Goal: Task Accomplishment & Management: Complete application form

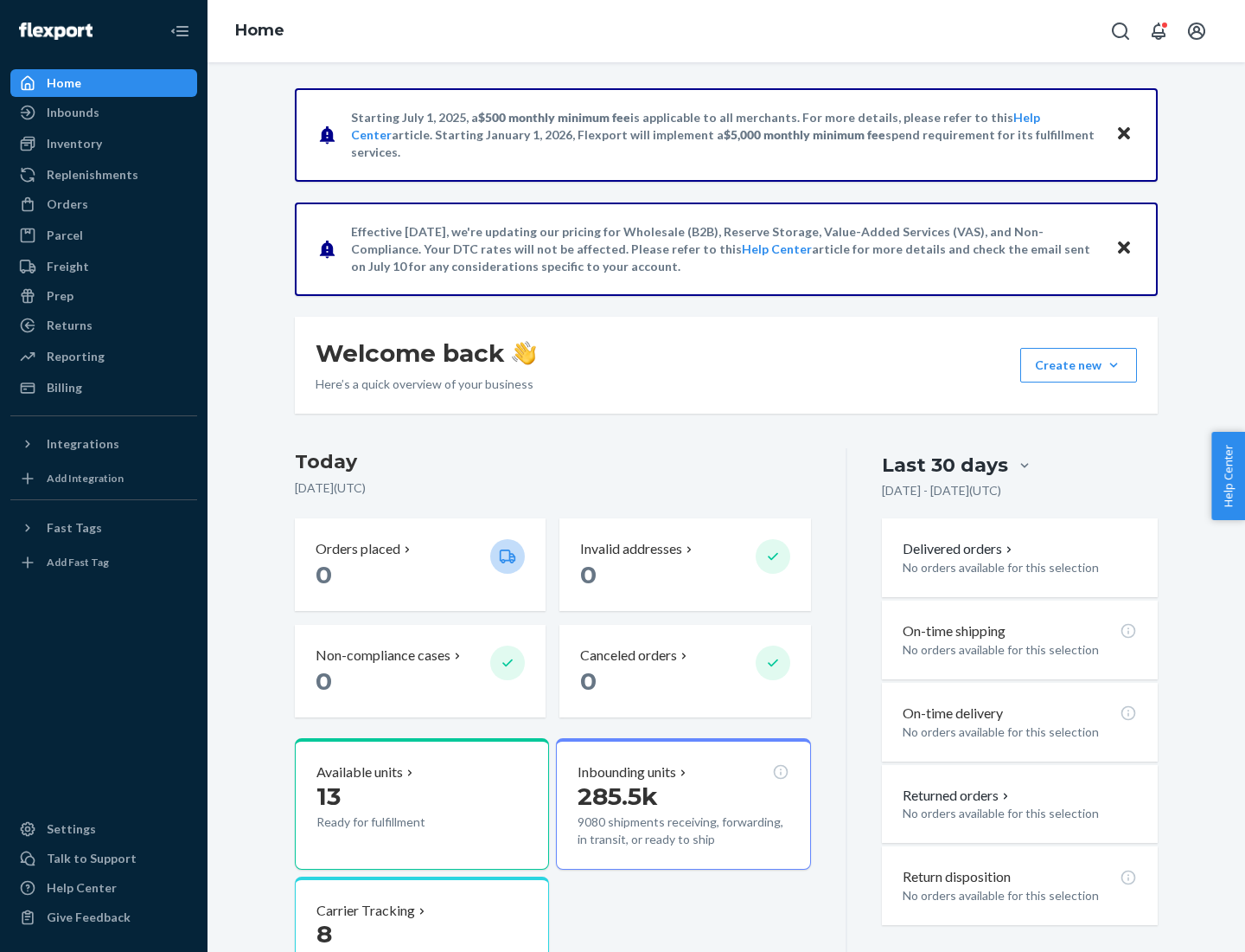
click at [1114, 365] on button "Create new Create new inbound Create new order Create new product" at bounding box center [1079, 365] width 117 height 35
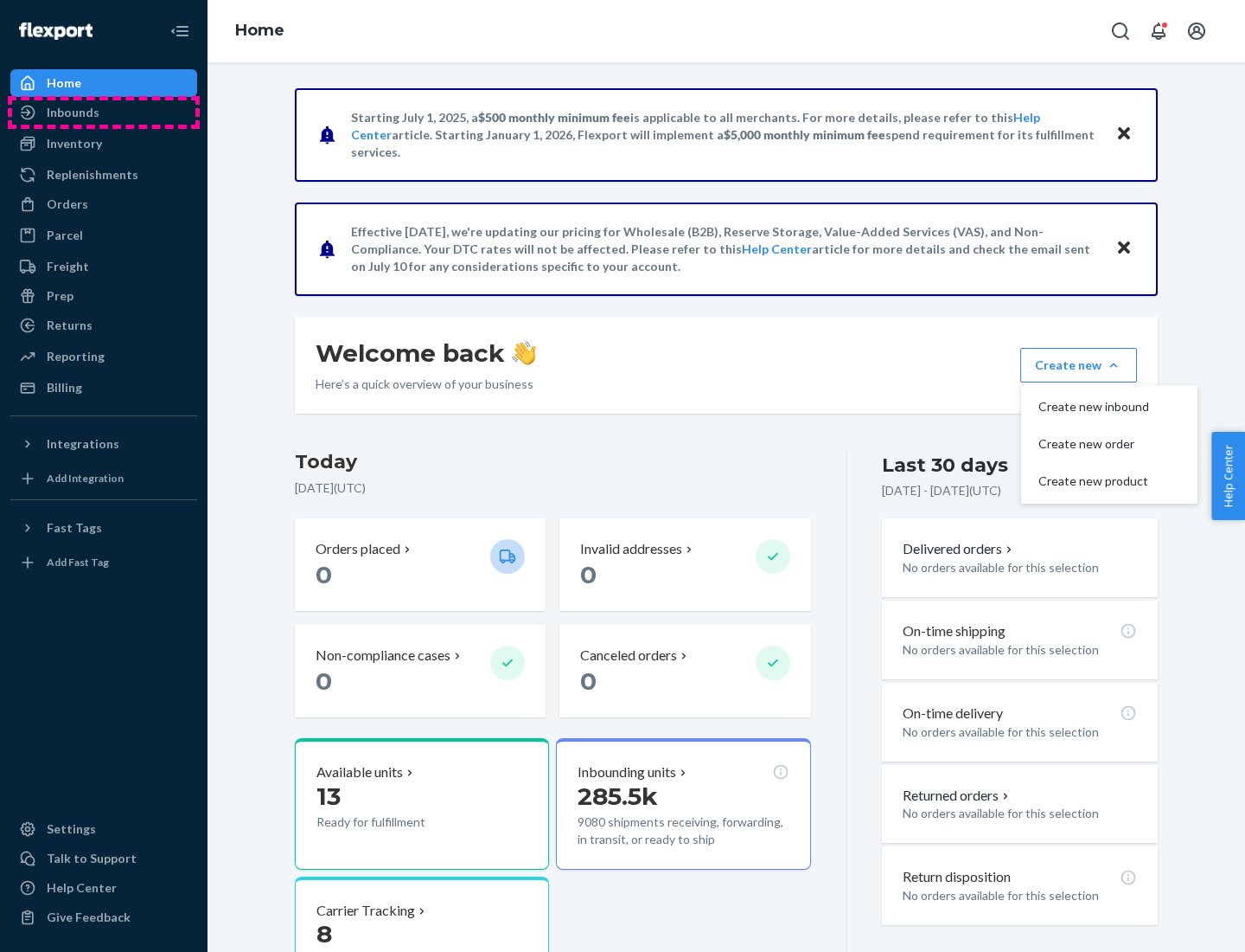
click at [104, 113] on div "Inbounds" at bounding box center [103, 112] width 183 height 24
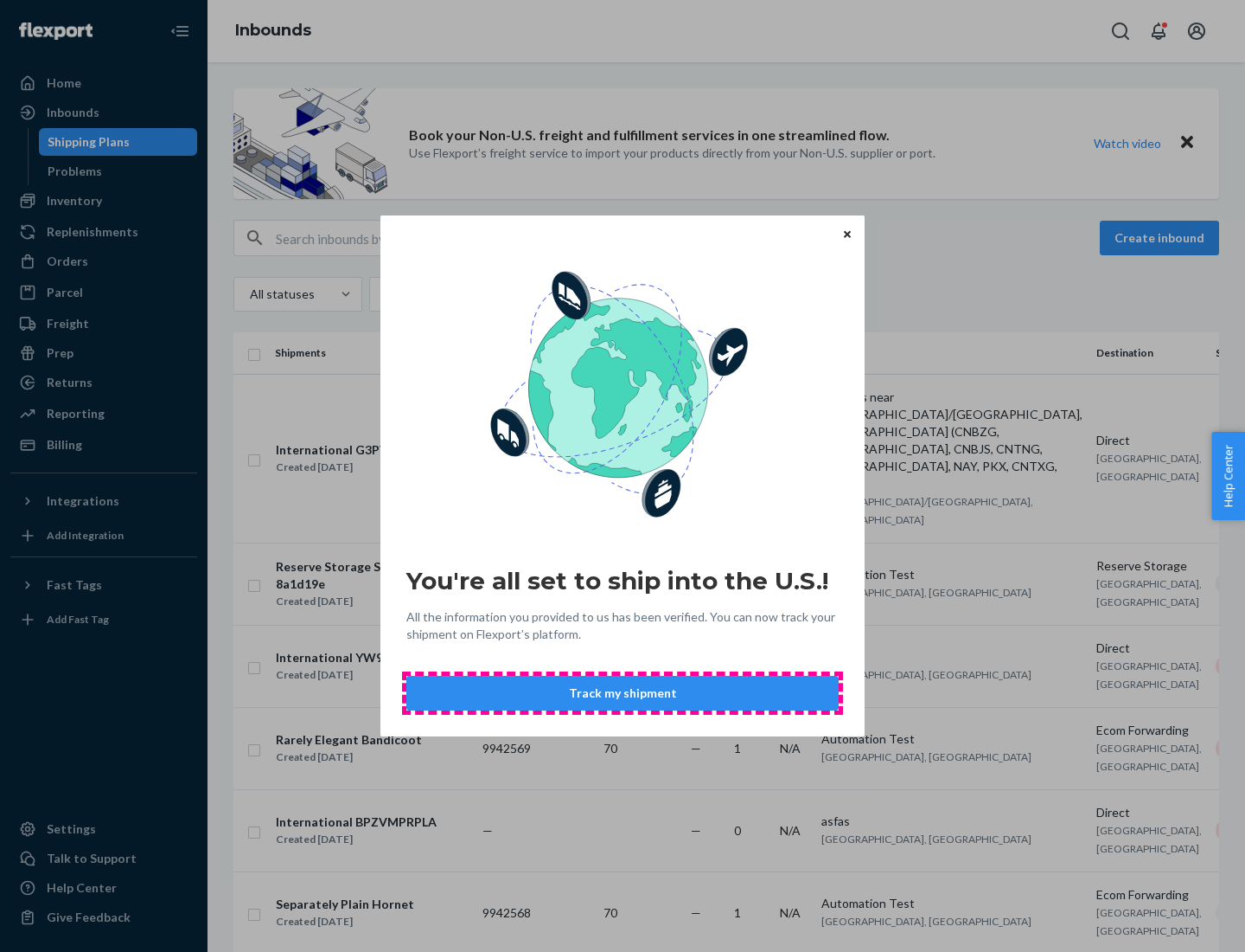
click at [623, 692] on button "Track my shipment" at bounding box center [622, 692] width 433 height 35
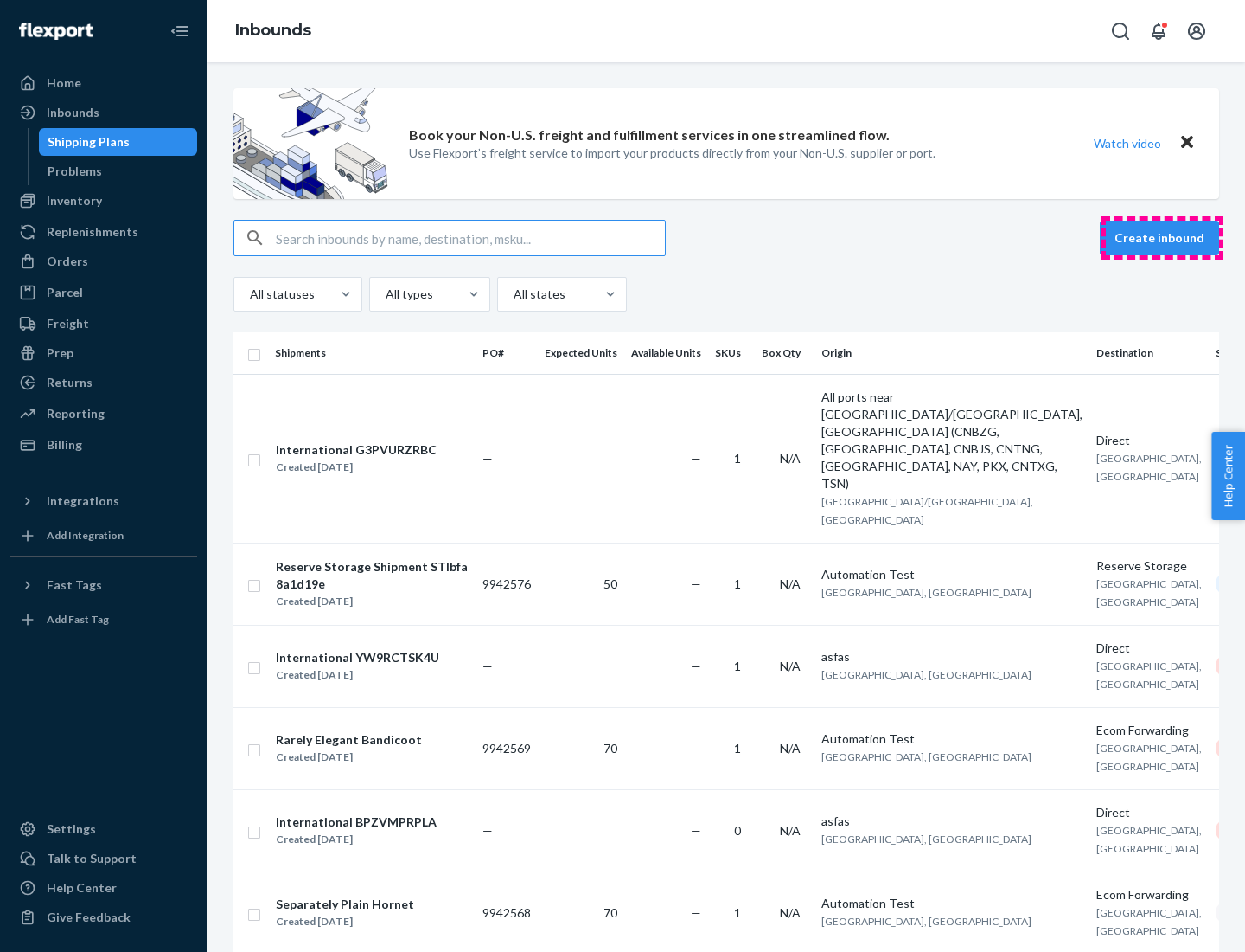
click at [1163, 238] on button "Create inbound" at bounding box center [1160, 238] width 119 height 35
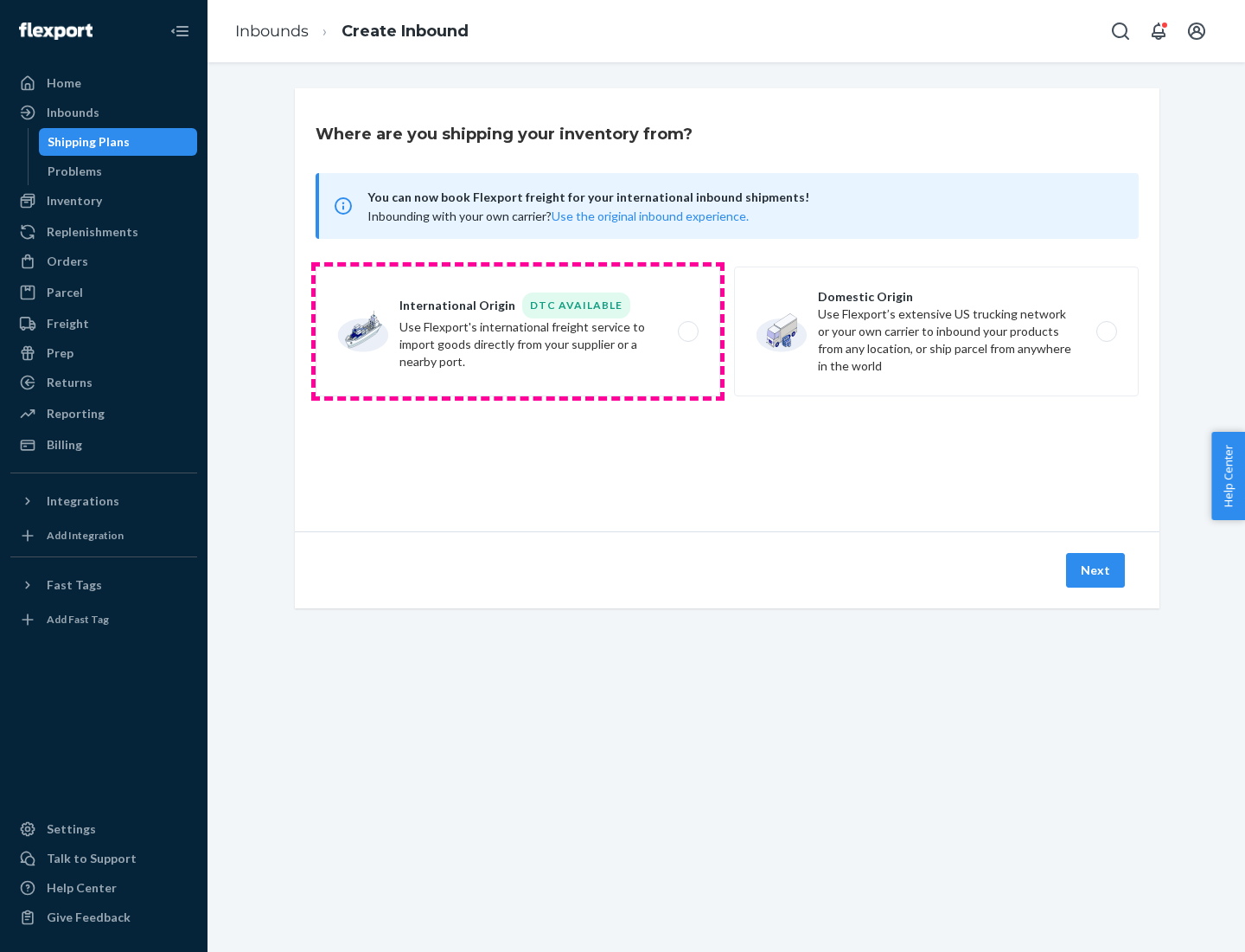
click at [518, 331] on label "International Origin DTC Available Use Flexport's international freight service…" at bounding box center [518, 331] width 405 height 130
click at [687, 331] on input "International Origin DTC Available Use Flexport's international freight service…" at bounding box center [692, 331] width 11 height 11
radio input "true"
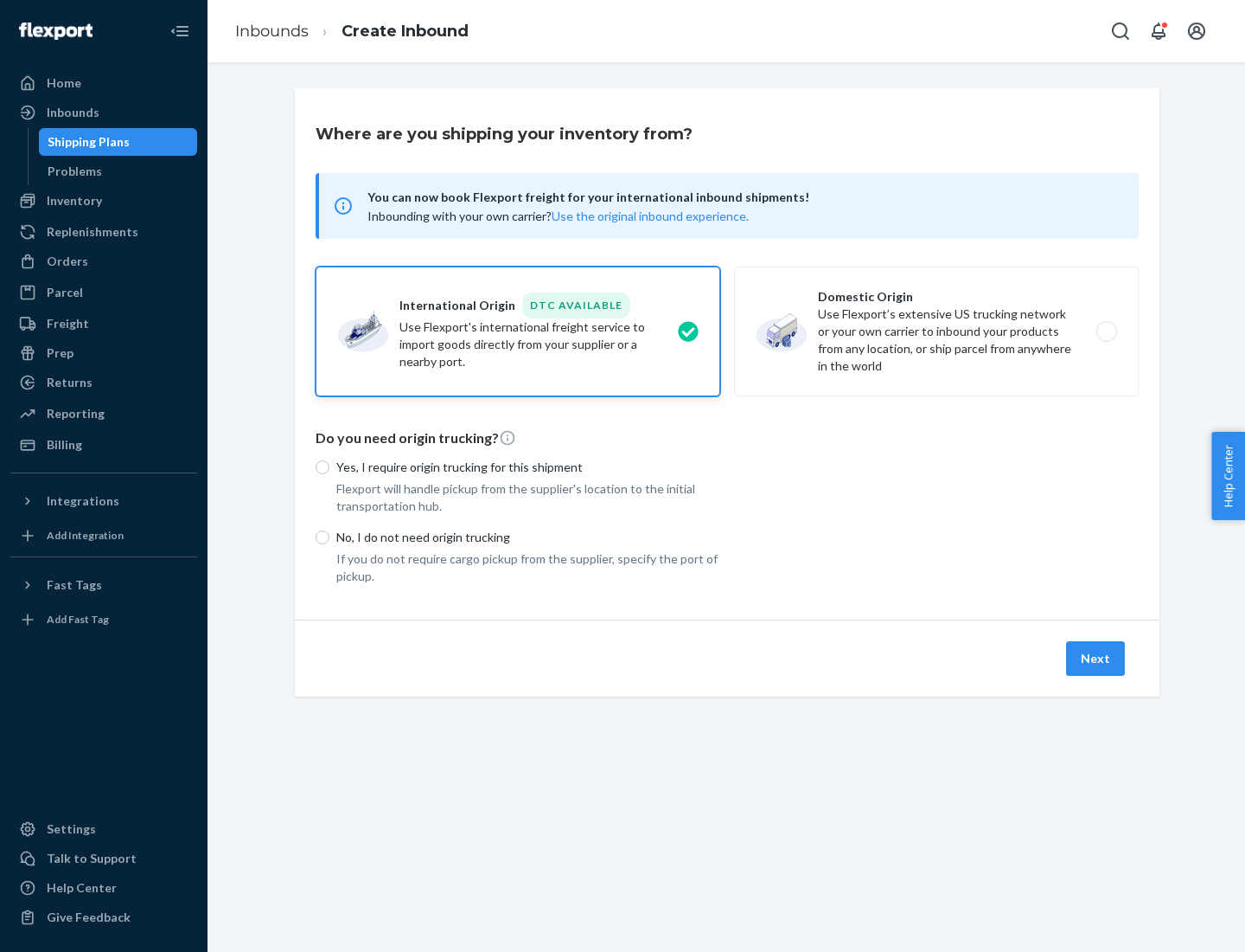
click at [529, 536] on p "No, I do not need origin trucking" at bounding box center [529, 537] width 384 height 17
click at [330, 536] on input "No, I do not need origin trucking" at bounding box center [323, 537] width 14 height 14
radio input "true"
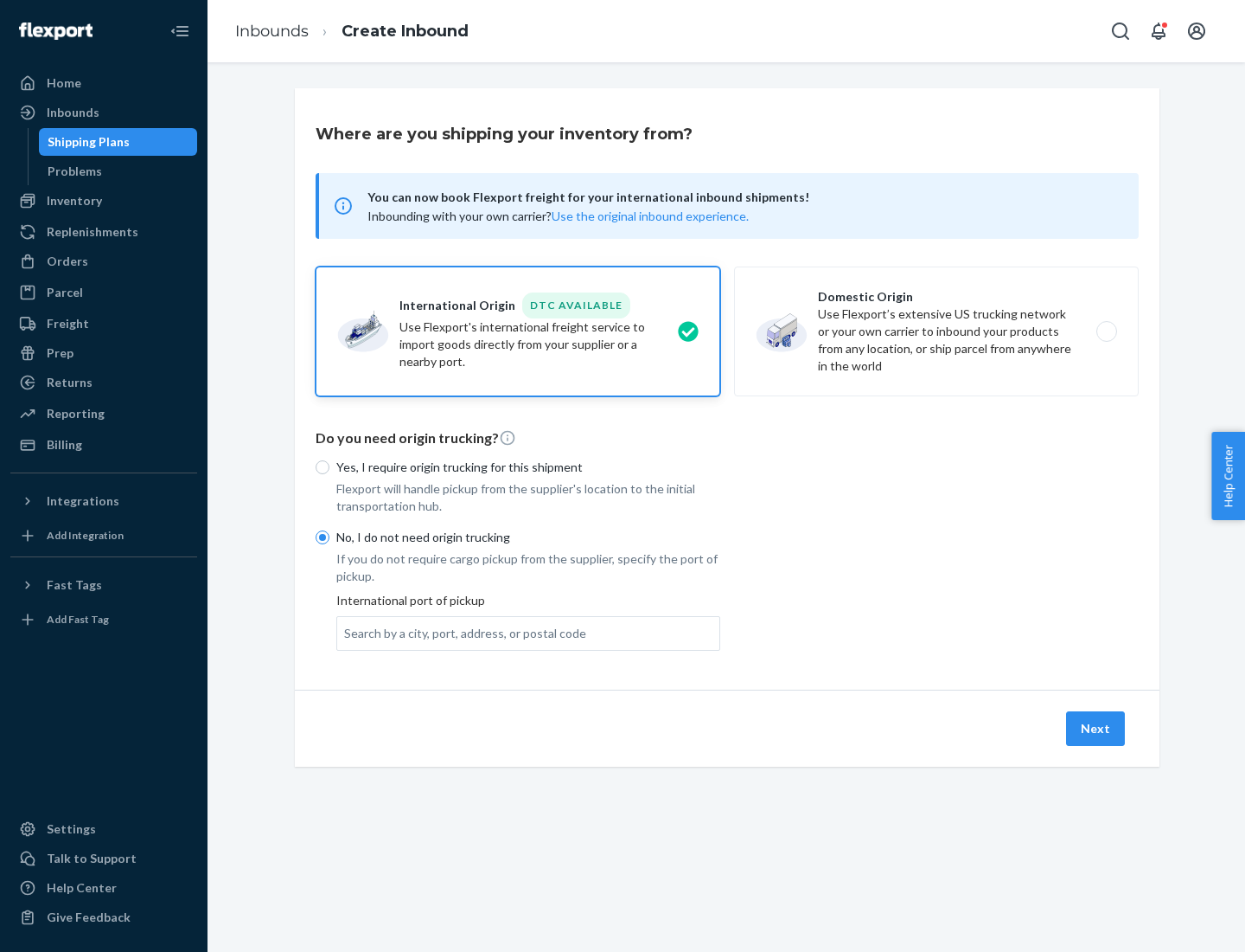
click at [461, 632] on div "Search by a city, port, address, or postal code" at bounding box center [466, 632] width 242 height 17
click at [346, 632] on input "Search by a city, port, address, or postal code" at bounding box center [346, 632] width 2 height 17
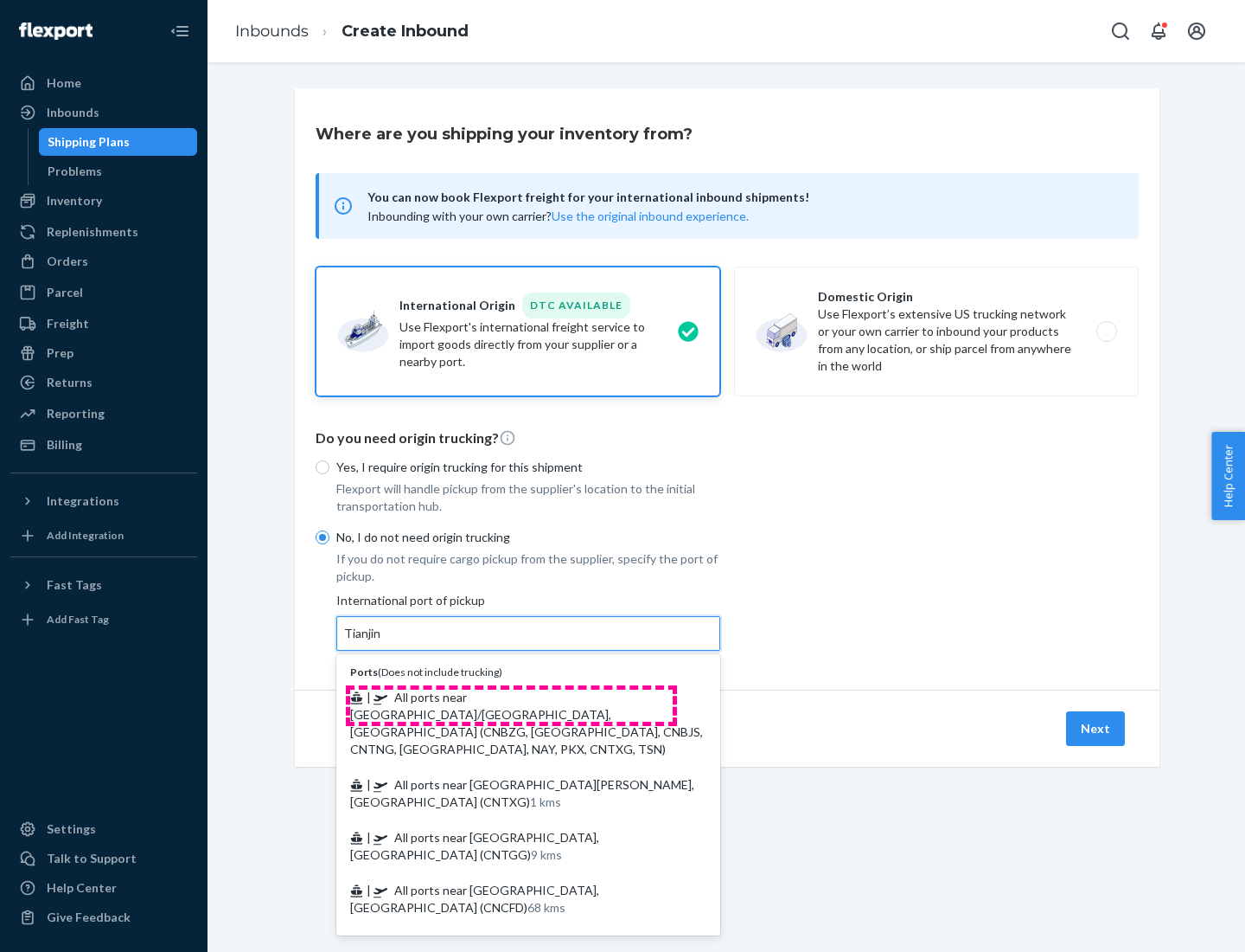
click at [511, 696] on span "| All ports near [GEOGRAPHIC_DATA]/[GEOGRAPHIC_DATA], [GEOGRAPHIC_DATA] (CNBZG,…" at bounding box center [527, 722] width 353 height 66
click at [382, 642] on input "Tianjin" at bounding box center [363, 632] width 38 height 17
type input "All ports near [GEOGRAPHIC_DATA]/[GEOGRAPHIC_DATA], [GEOGRAPHIC_DATA] (CNBZG, […"
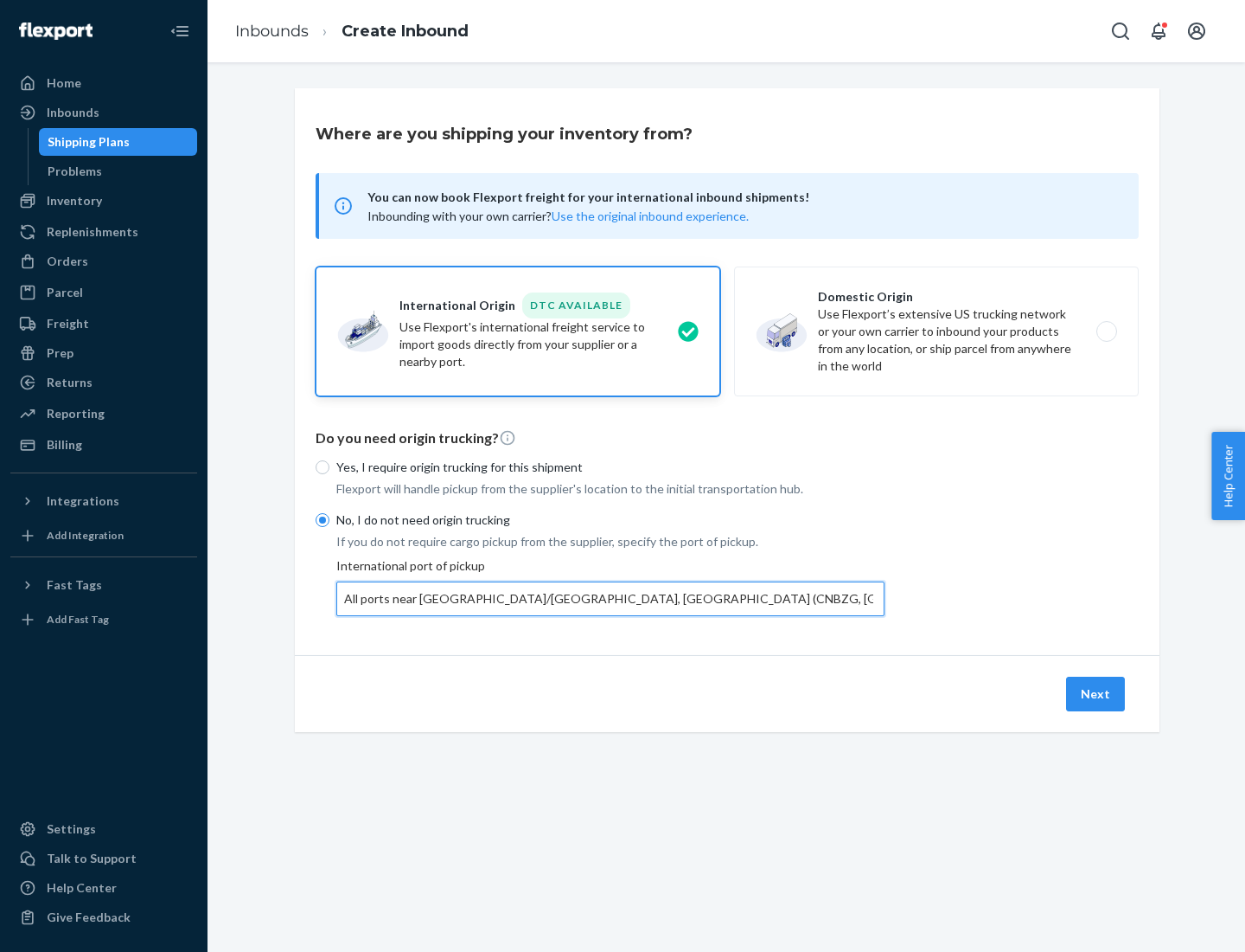
click at [1096, 692] on button "Next" at bounding box center [1095, 693] width 58 height 35
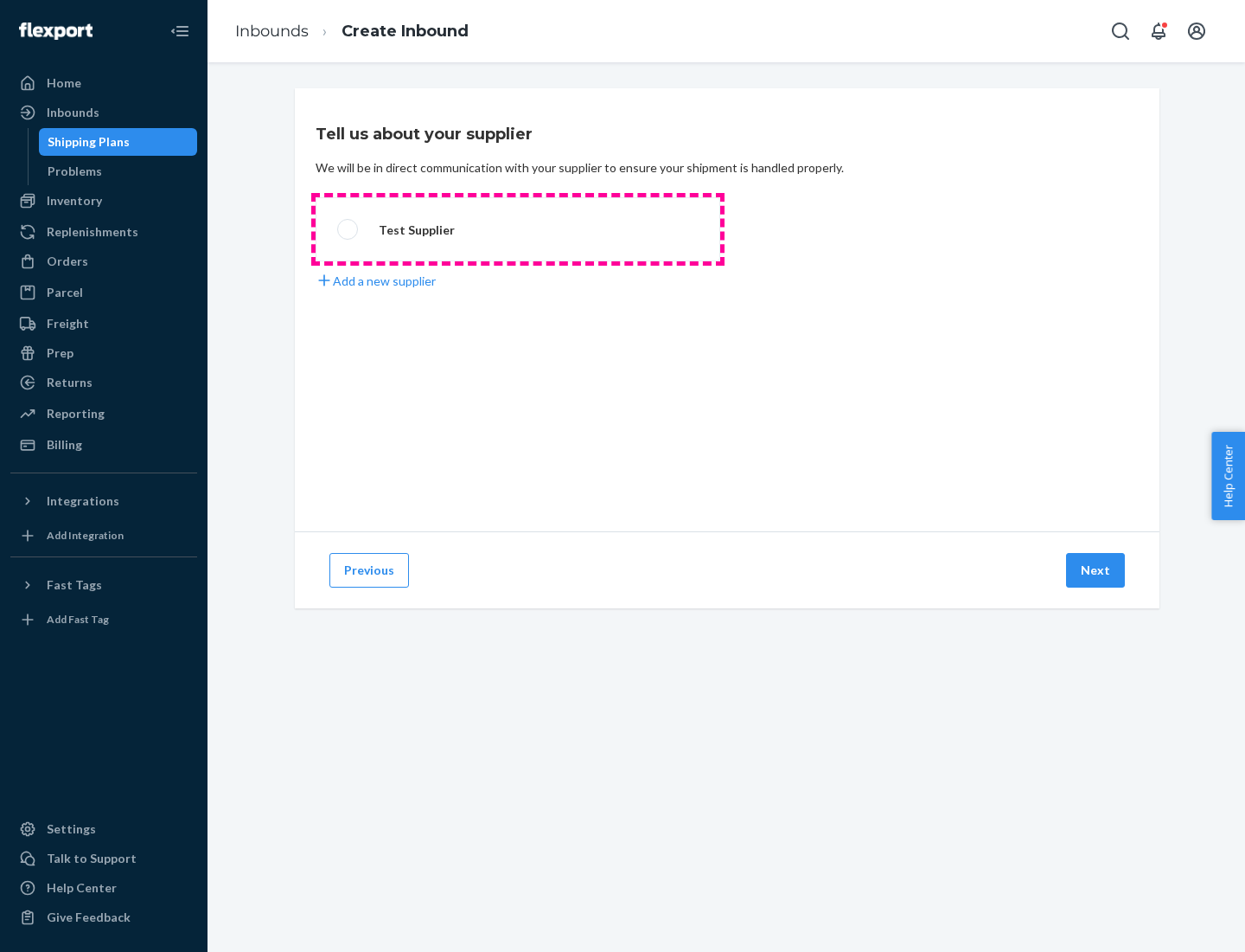
click at [518, 229] on label "Test Supplier" at bounding box center [518, 229] width 405 height 64
click at [349, 229] on input "Test Supplier" at bounding box center [343, 229] width 11 height 11
radio input "true"
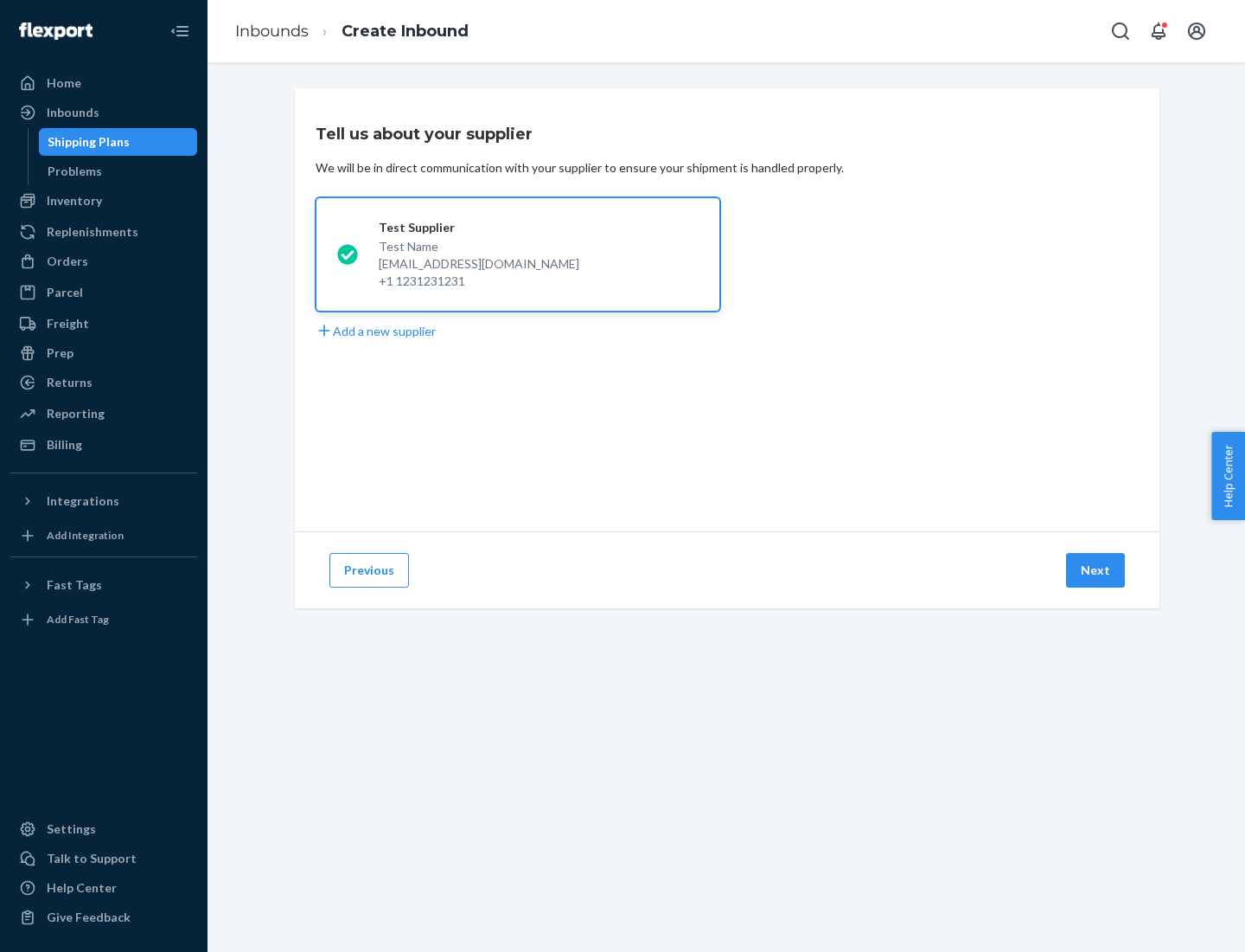
click at [1096, 570] on button "Next" at bounding box center [1095, 570] width 58 height 35
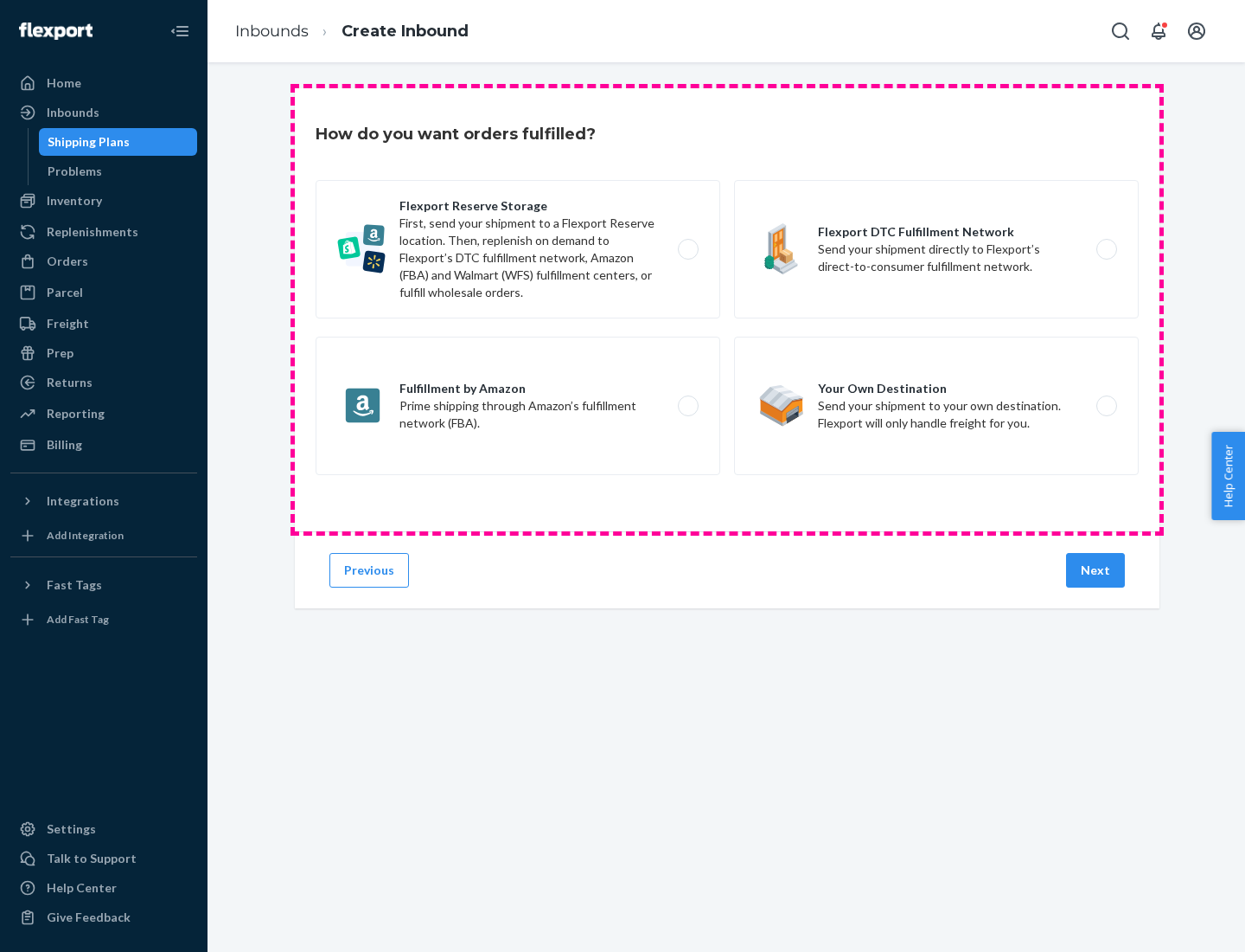
click at [727, 310] on div "Flexport Reserve Storage First, send your shipment to a Flexport Reserve locati…" at bounding box center [727, 330] width 823 height 299
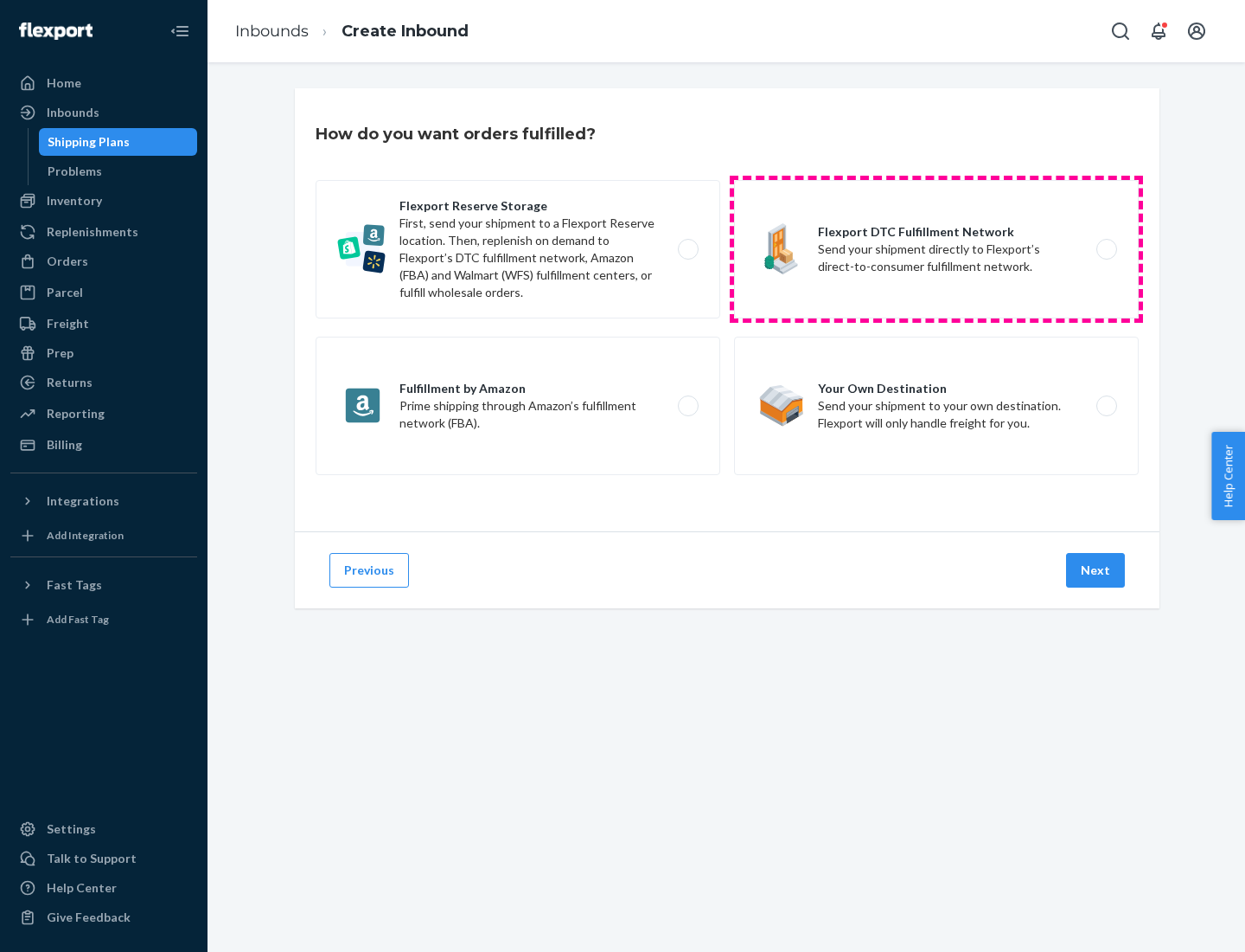
click at [937, 249] on label "Flexport DTC Fulfillment Network Send your shipment directly to Flexport’s dire…" at bounding box center [936, 250] width 405 height 139
click at [1106, 249] on input "Flexport DTC Fulfillment Network Send your shipment directly to Flexport’s dire…" at bounding box center [1111, 249] width 11 height 11
radio input "true"
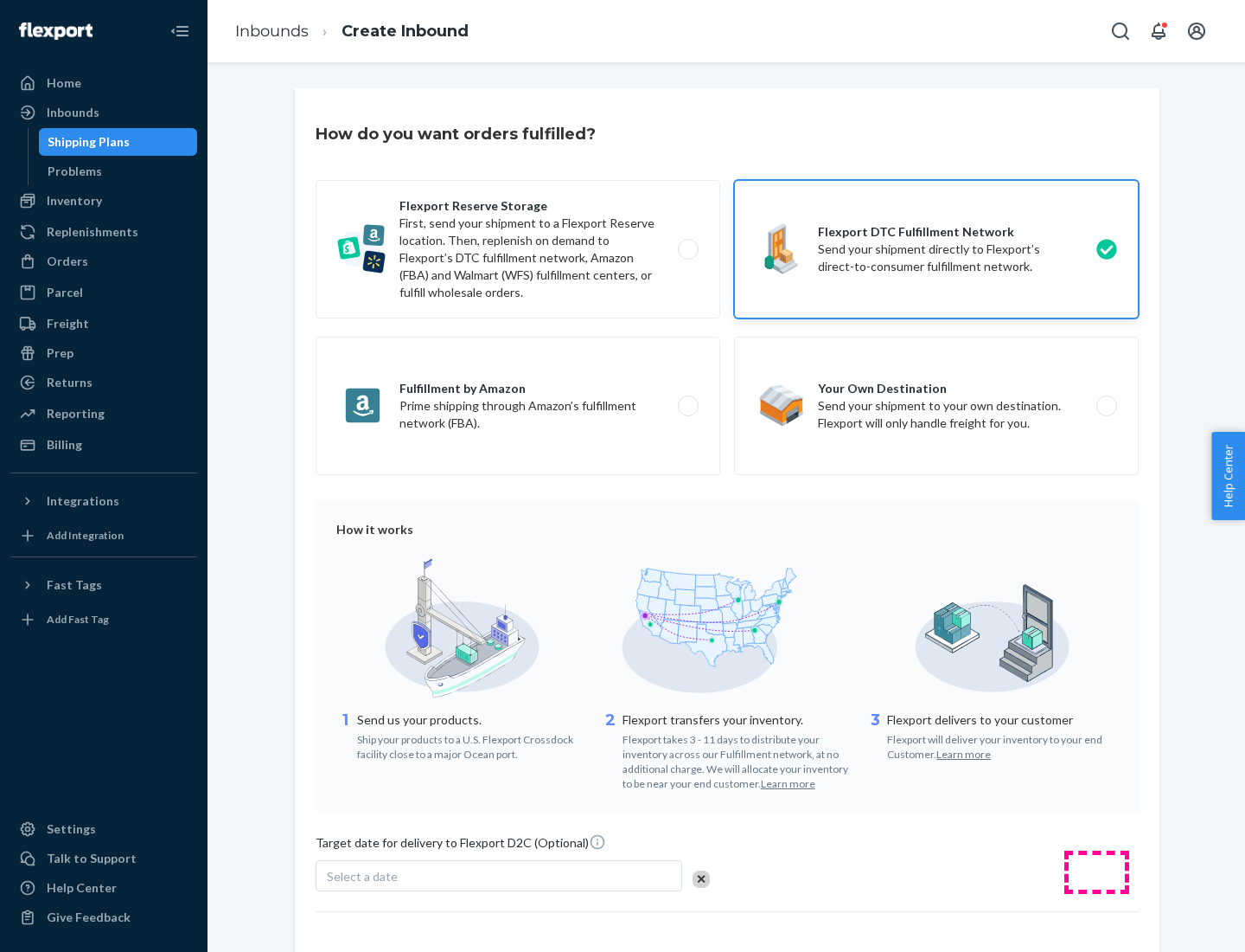
scroll to position [127, 0]
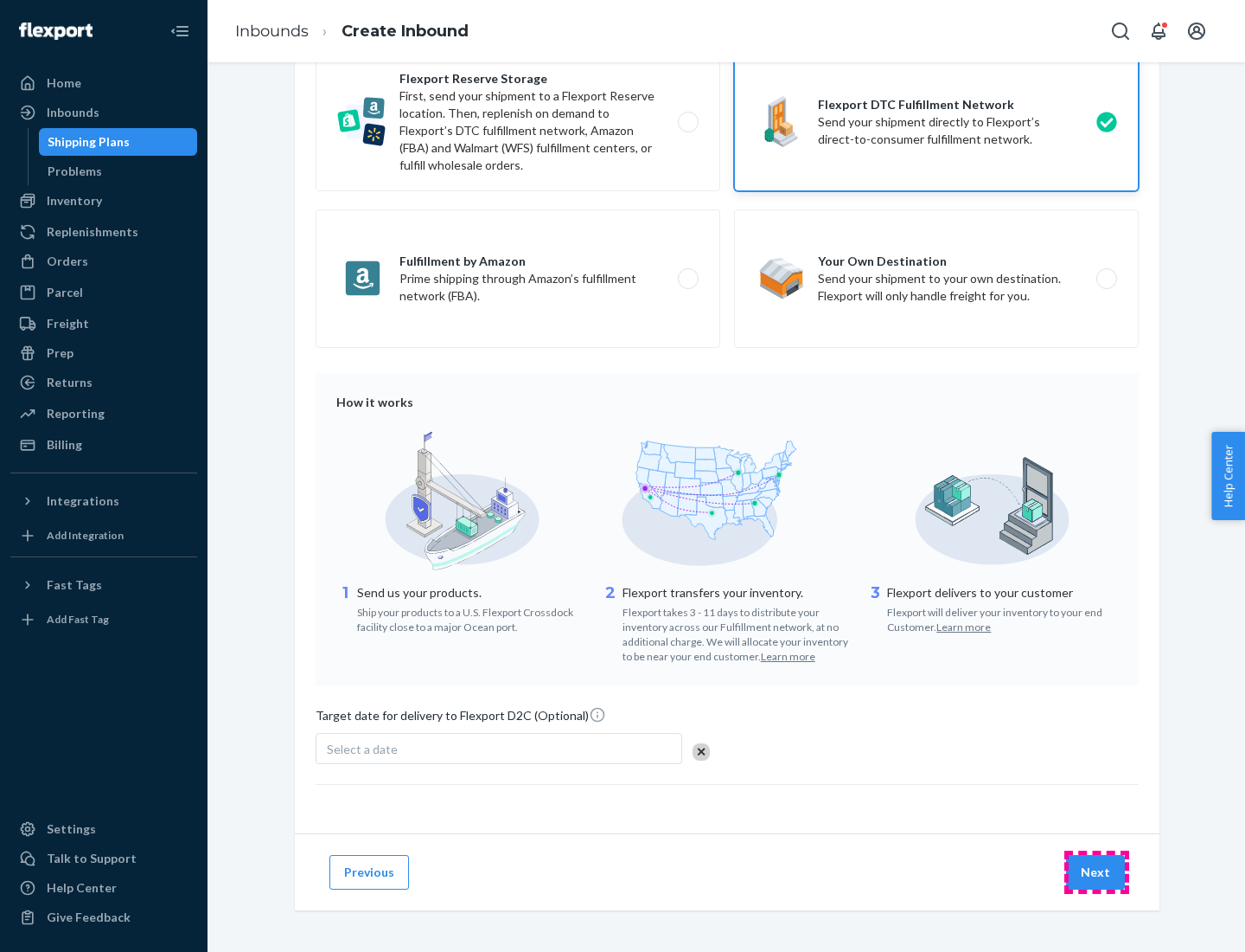
click at [1096, 871] on button "Next" at bounding box center [1095, 872] width 58 height 35
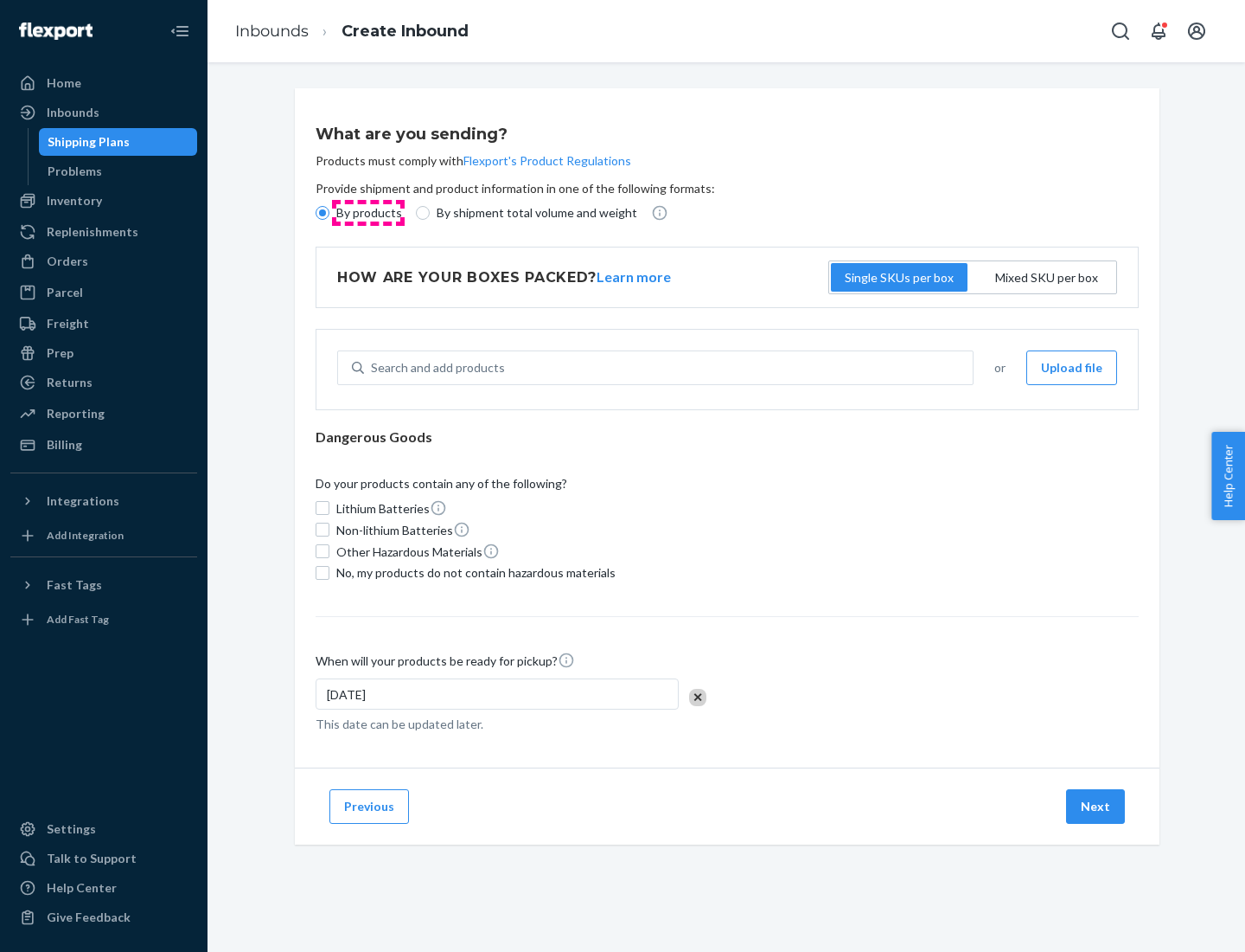
click at [367, 213] on p "By products" at bounding box center [369, 212] width 65 height 17
click at [330, 213] on input "By products" at bounding box center [323, 213] width 14 height 14
click at [435, 368] on div "Search and add products" at bounding box center [438, 367] width 134 height 17
click at [372, 368] on input "Search and add products" at bounding box center [372, 367] width 2 height 17
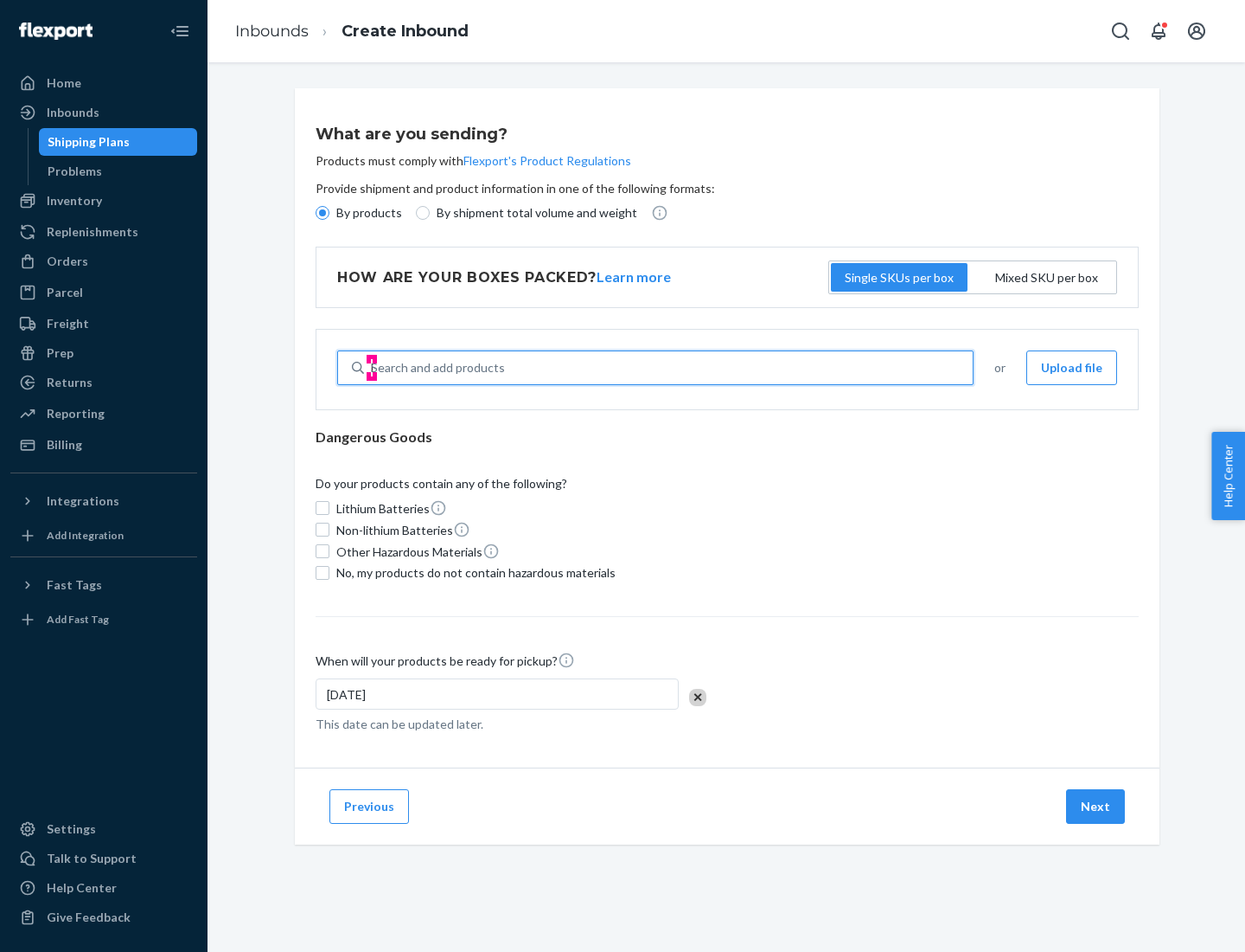
type input "basic"
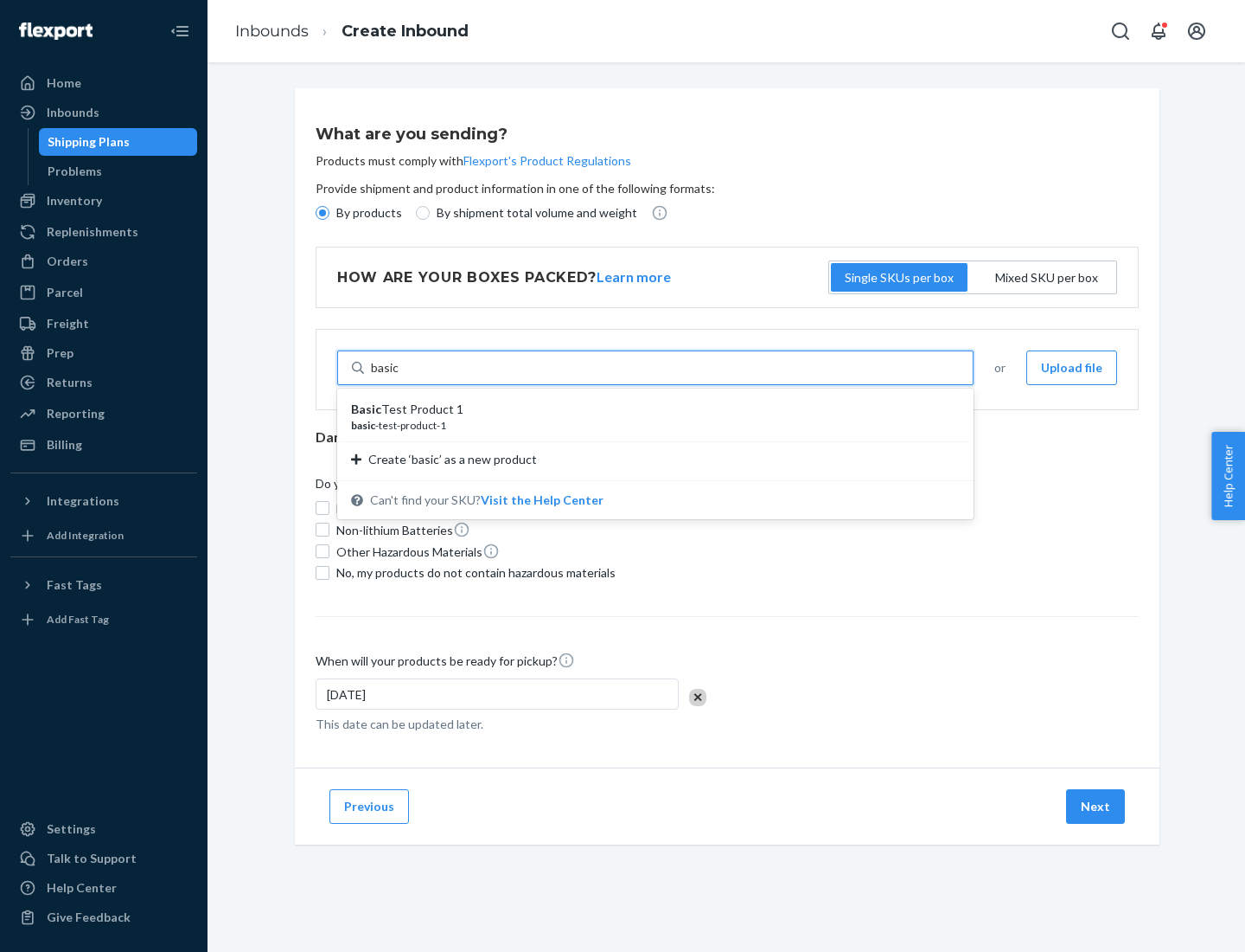
click at [650, 409] on div "Basic Test Product 1" at bounding box center [649, 408] width 595 height 17
click at [399, 376] on input "basic" at bounding box center [385, 367] width 29 height 17
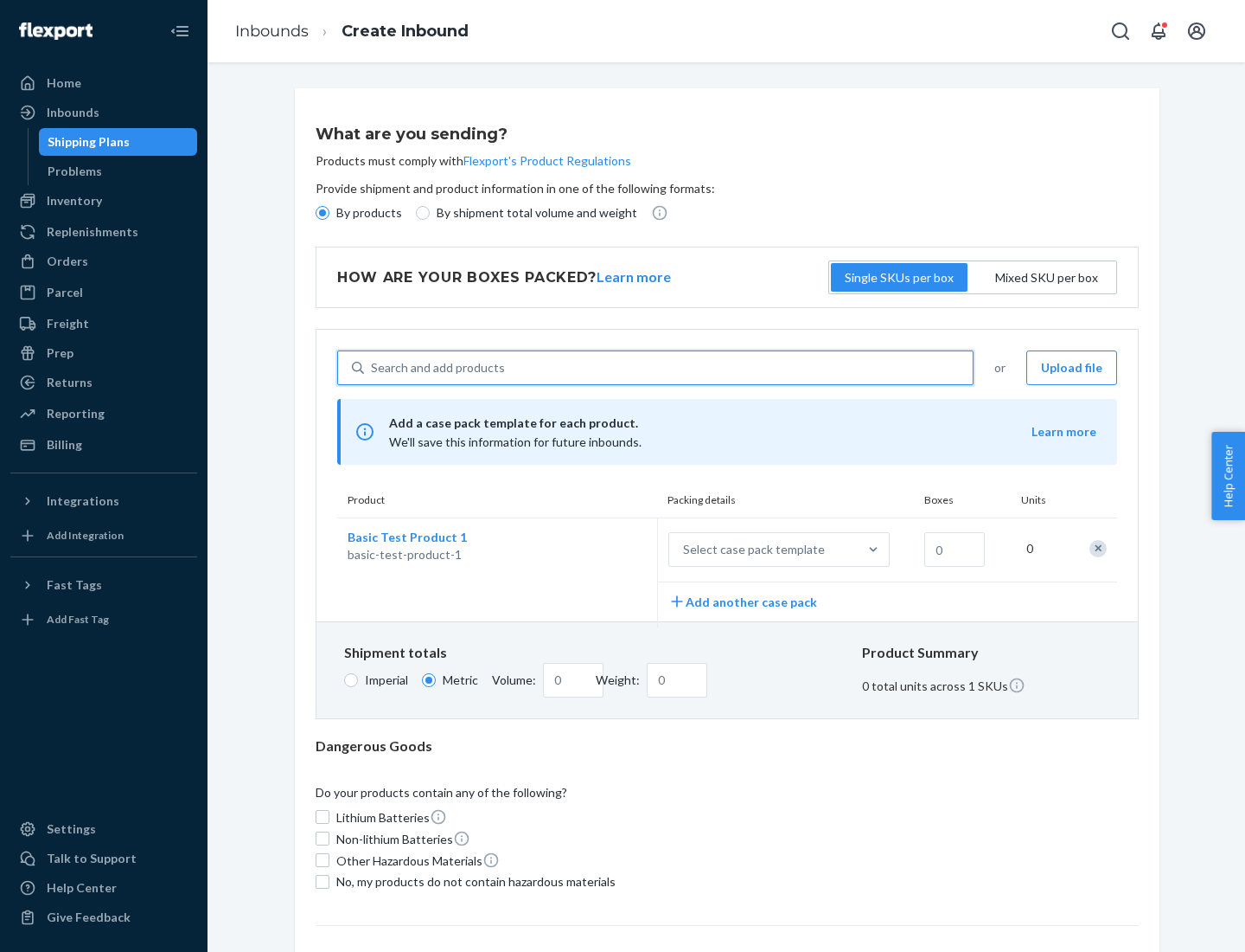
scroll to position [43, 0]
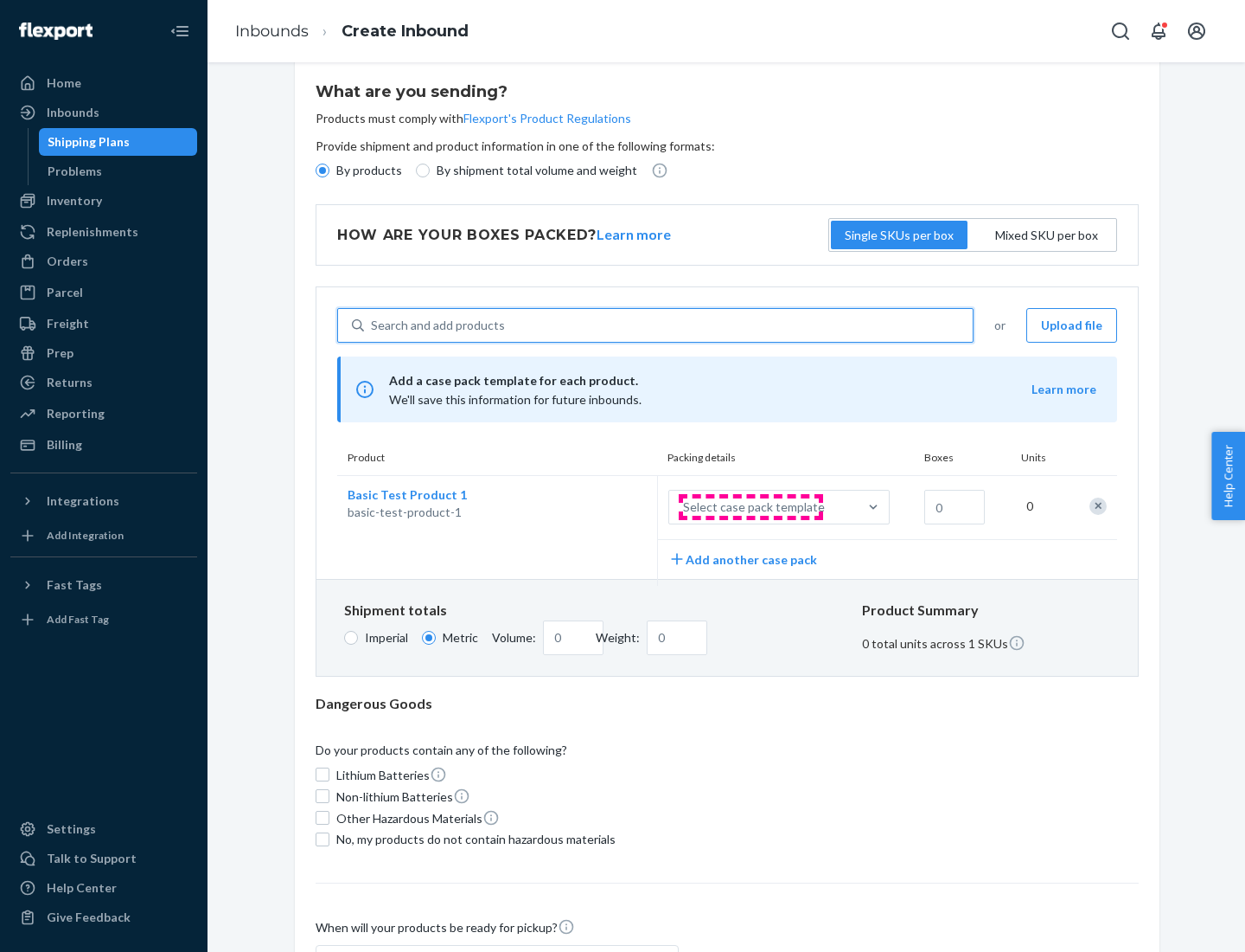
click at [751, 507] on div "Select case pack template" at bounding box center [754, 506] width 142 height 17
click at [597, 507] on input "Select case pack template" at bounding box center [597, 507] width 0 height 0
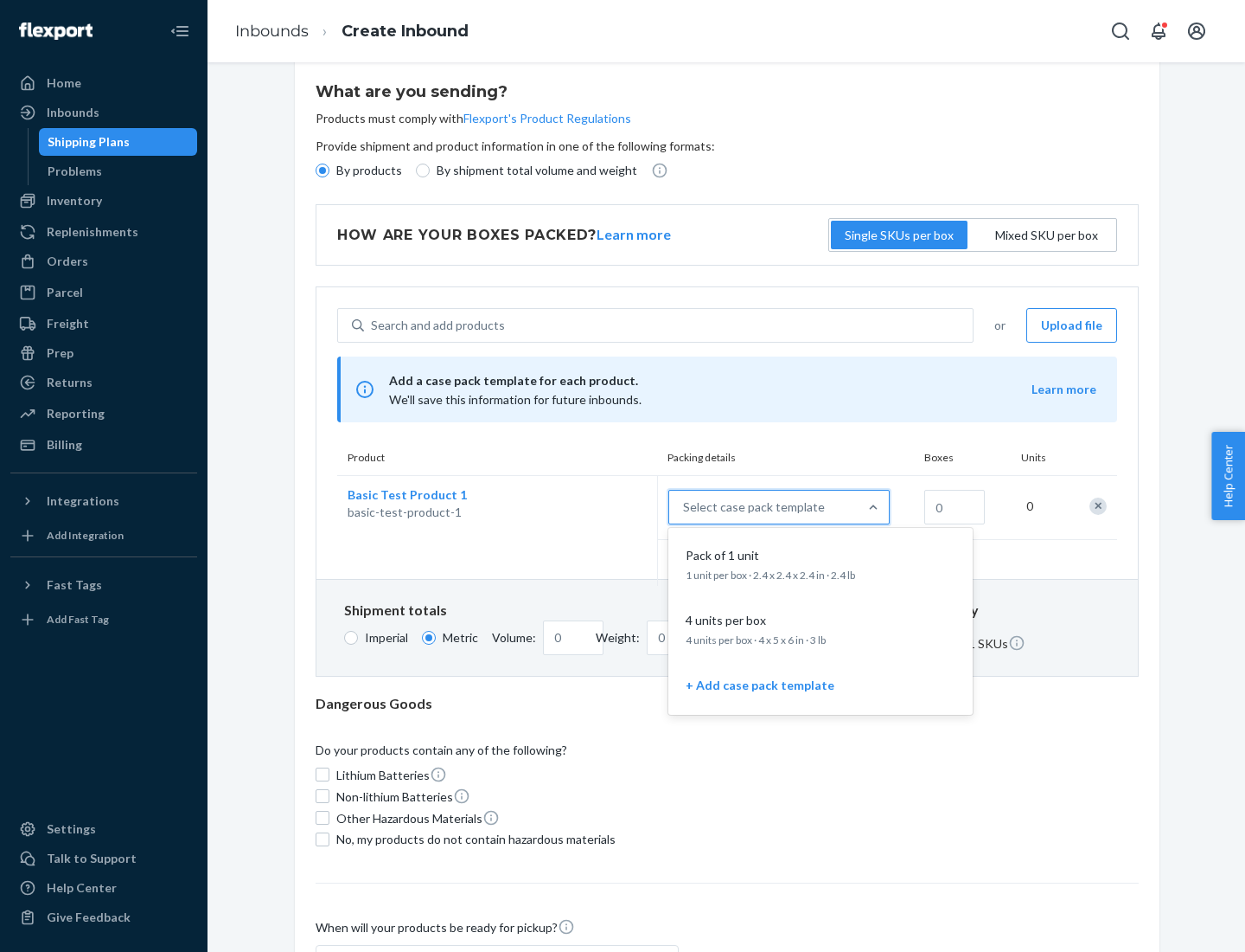
scroll to position [99, 0]
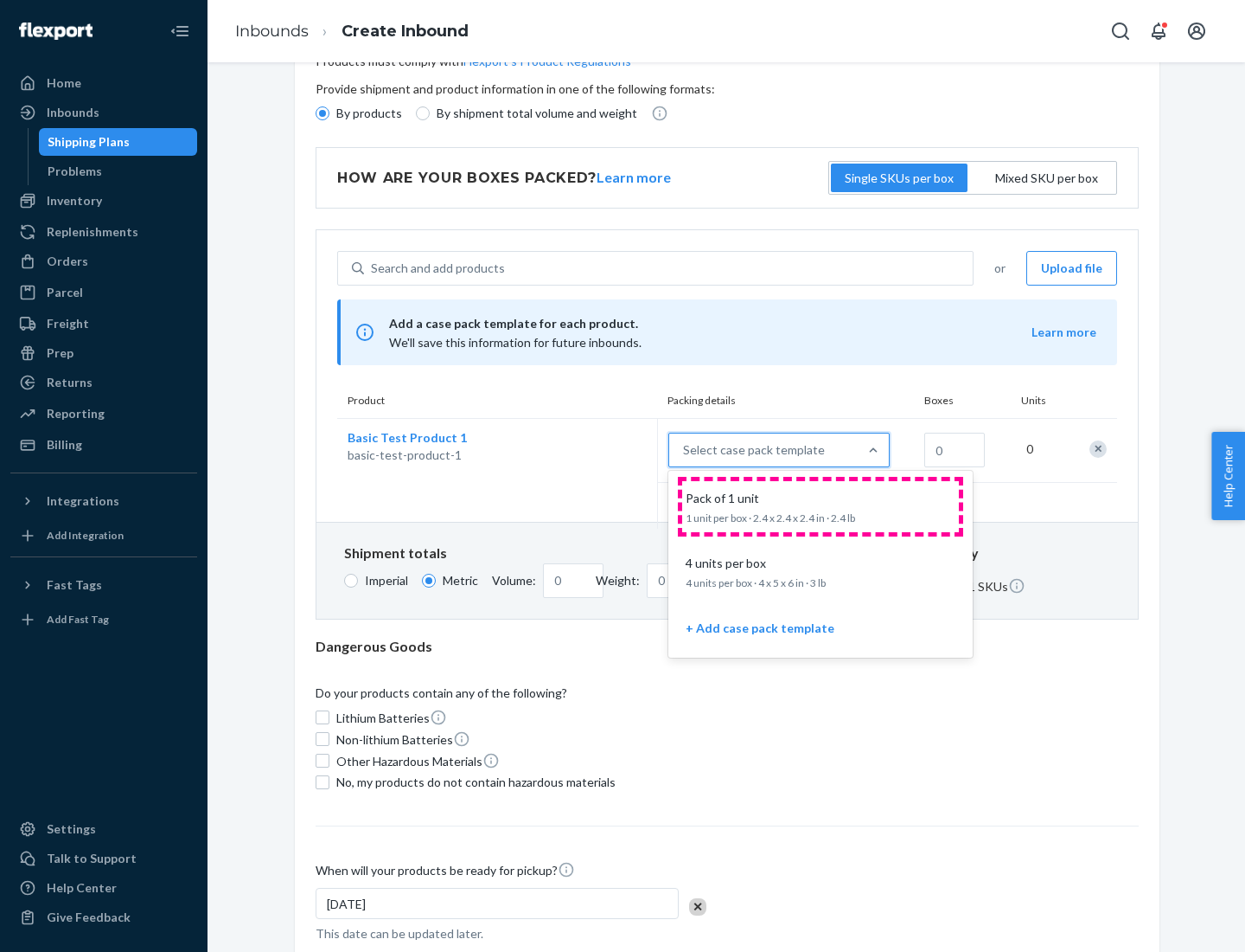
click at [821, 506] on div "Pack of 1 unit" at bounding box center [816, 497] width 276 height 17
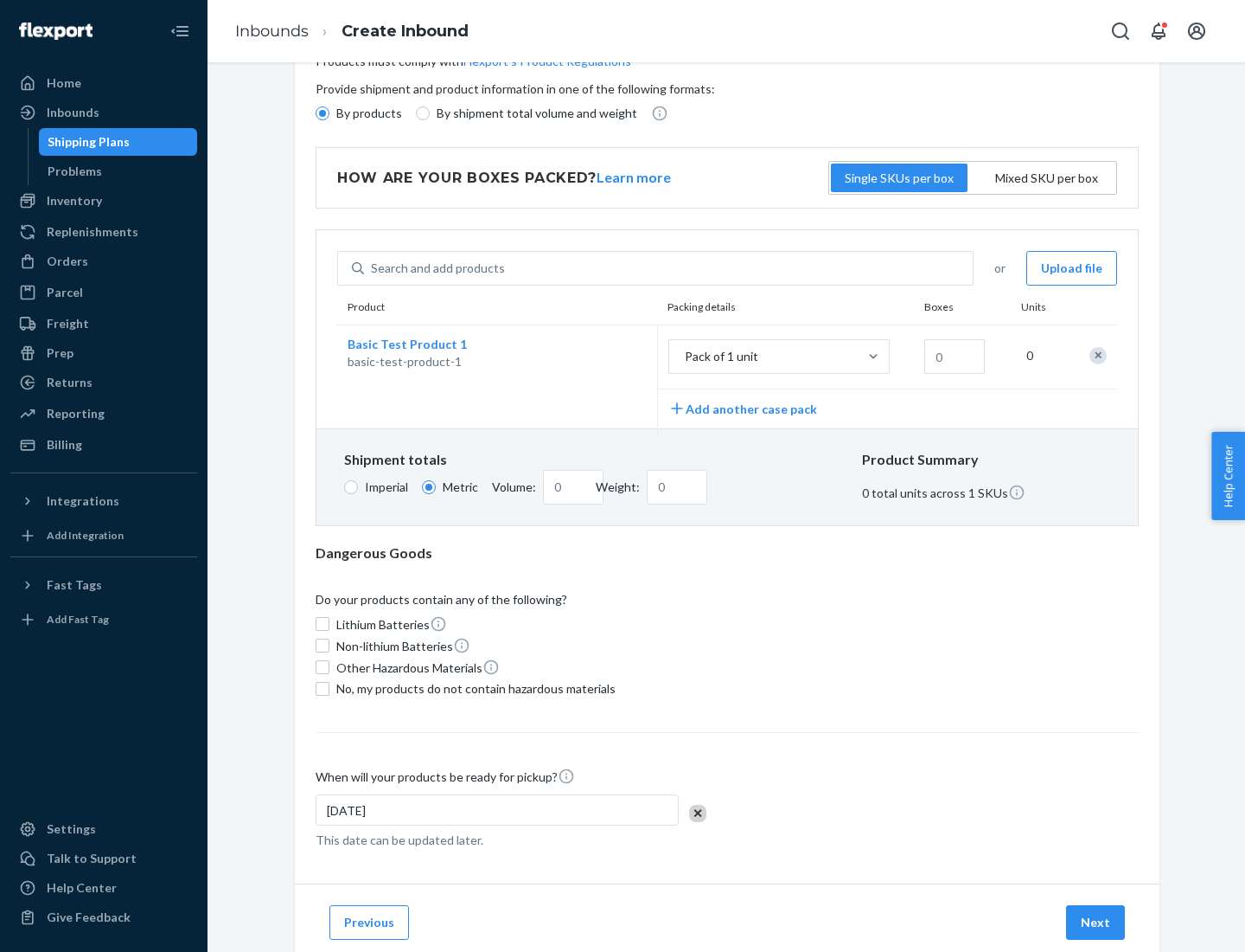
scroll to position [0, 0]
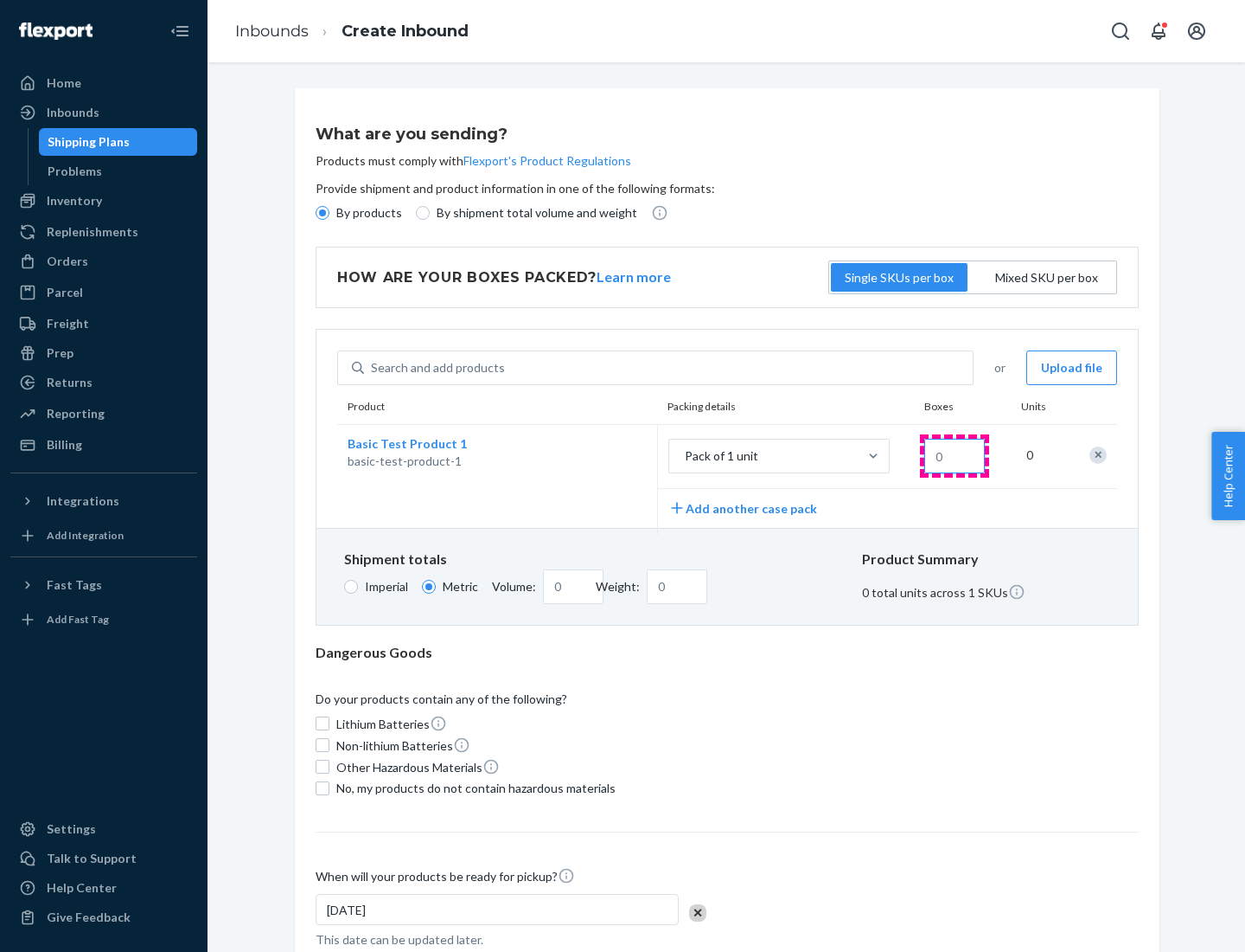
type input "1.09"
type input "10"
type input "10.89"
type input "100"
type input "0.02"
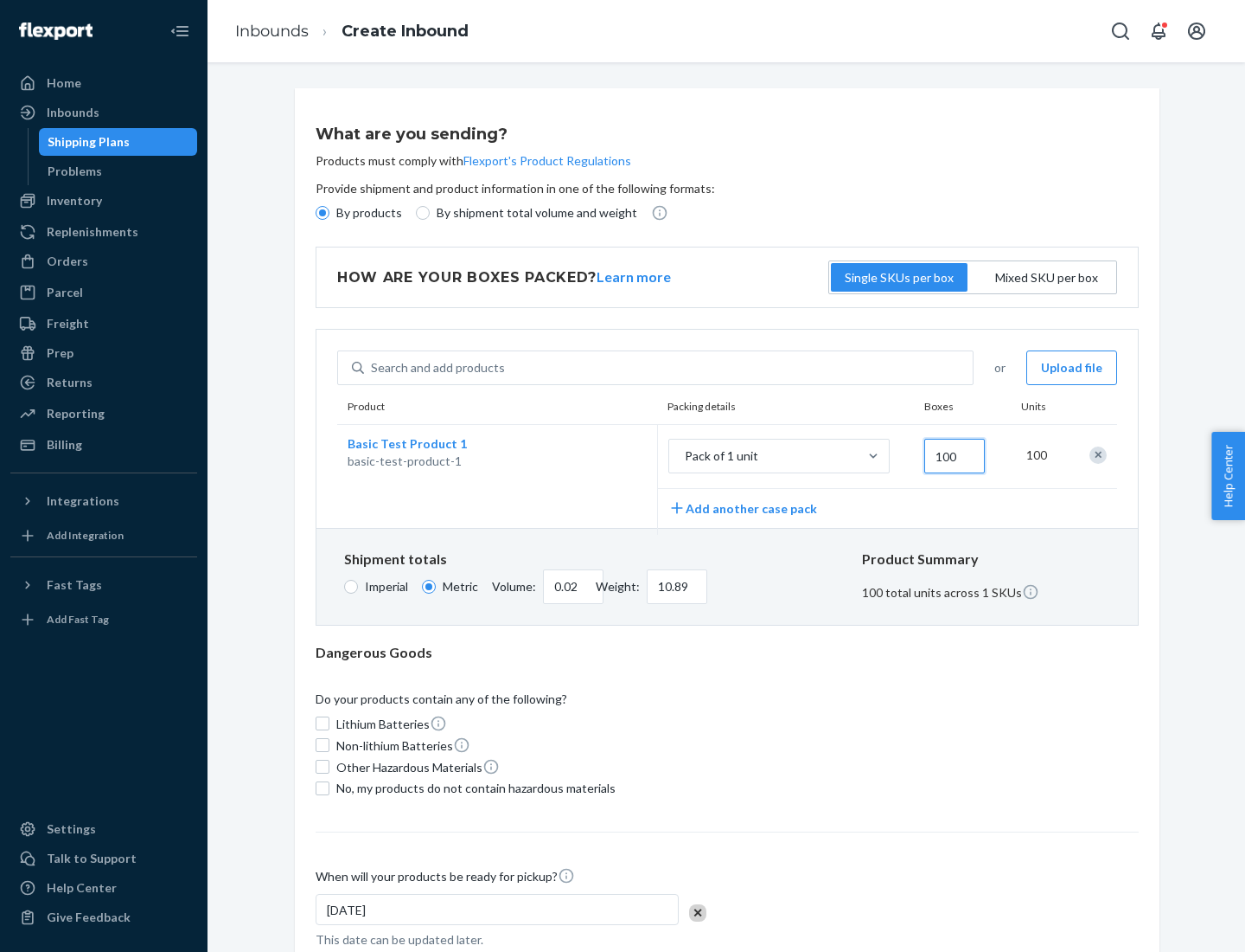
type input "108.86"
type input "1000"
type input "0.23"
type input "1088.62"
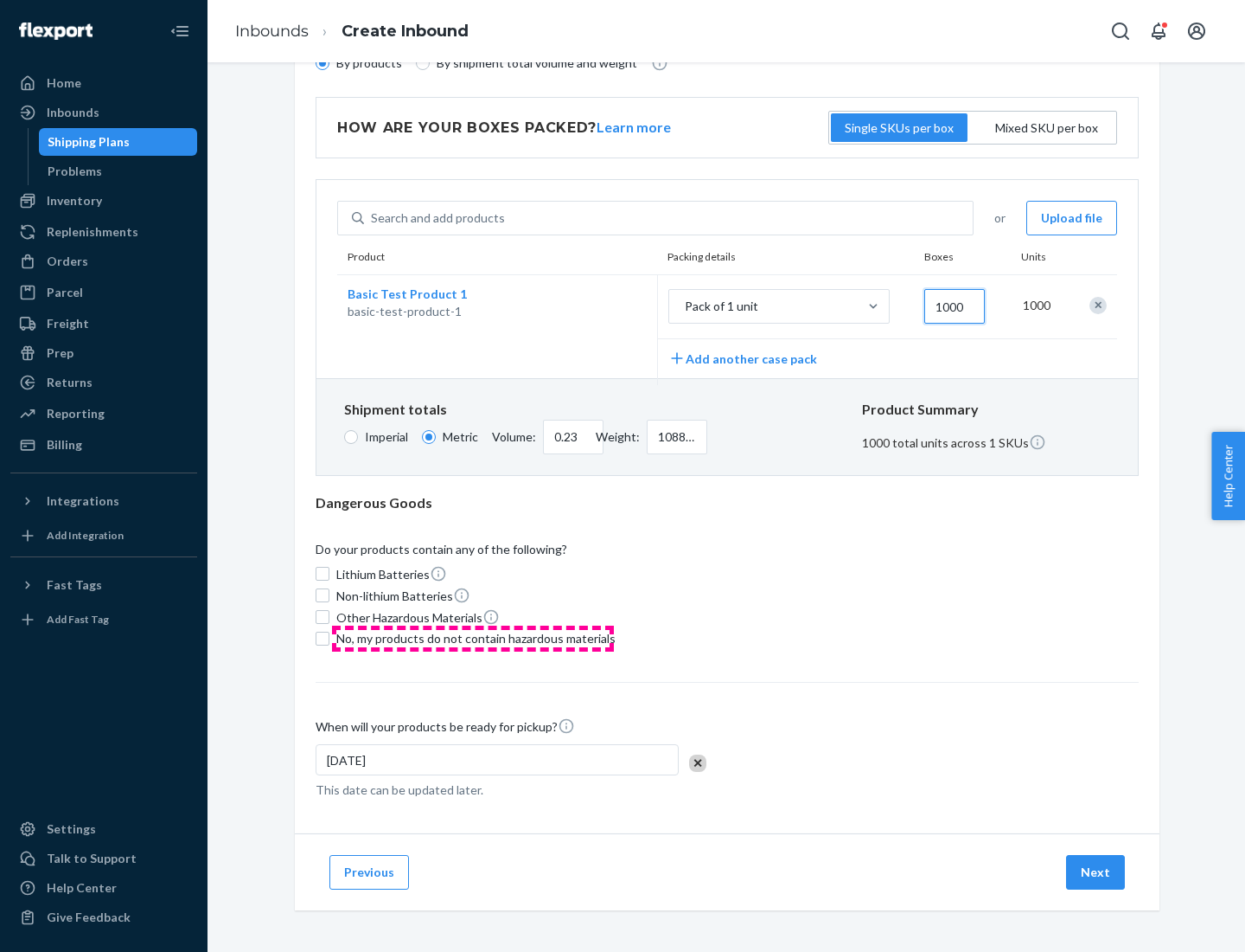
type input "1000"
click at [473, 638] on span "No, my products do not contain hazardous materials" at bounding box center [476, 638] width 279 height 17
click at [330, 638] on input "No, my products do not contain hazardous materials" at bounding box center [323, 638] width 14 height 14
checkbox input "true"
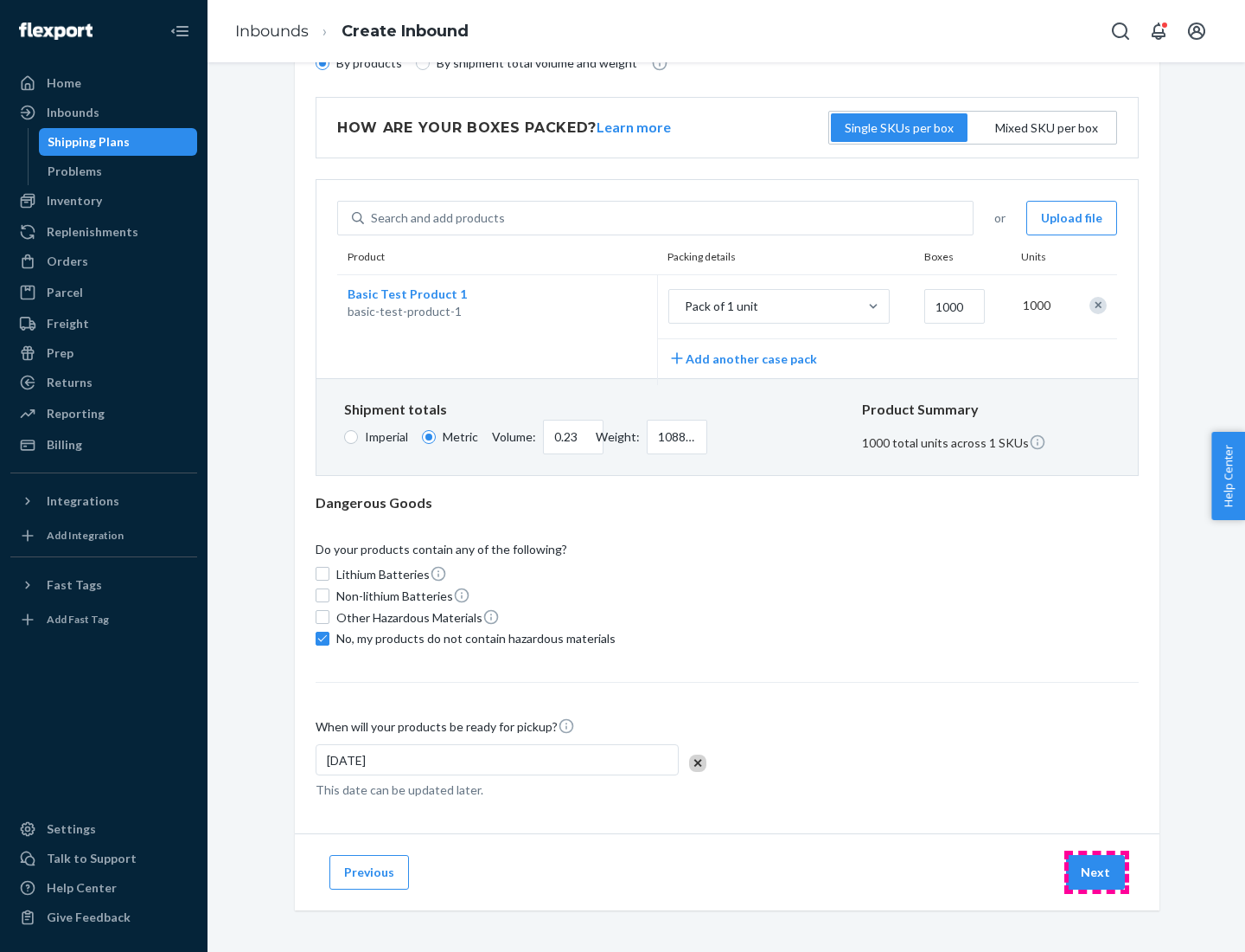
click at [1096, 871] on button "Next" at bounding box center [1095, 872] width 58 height 35
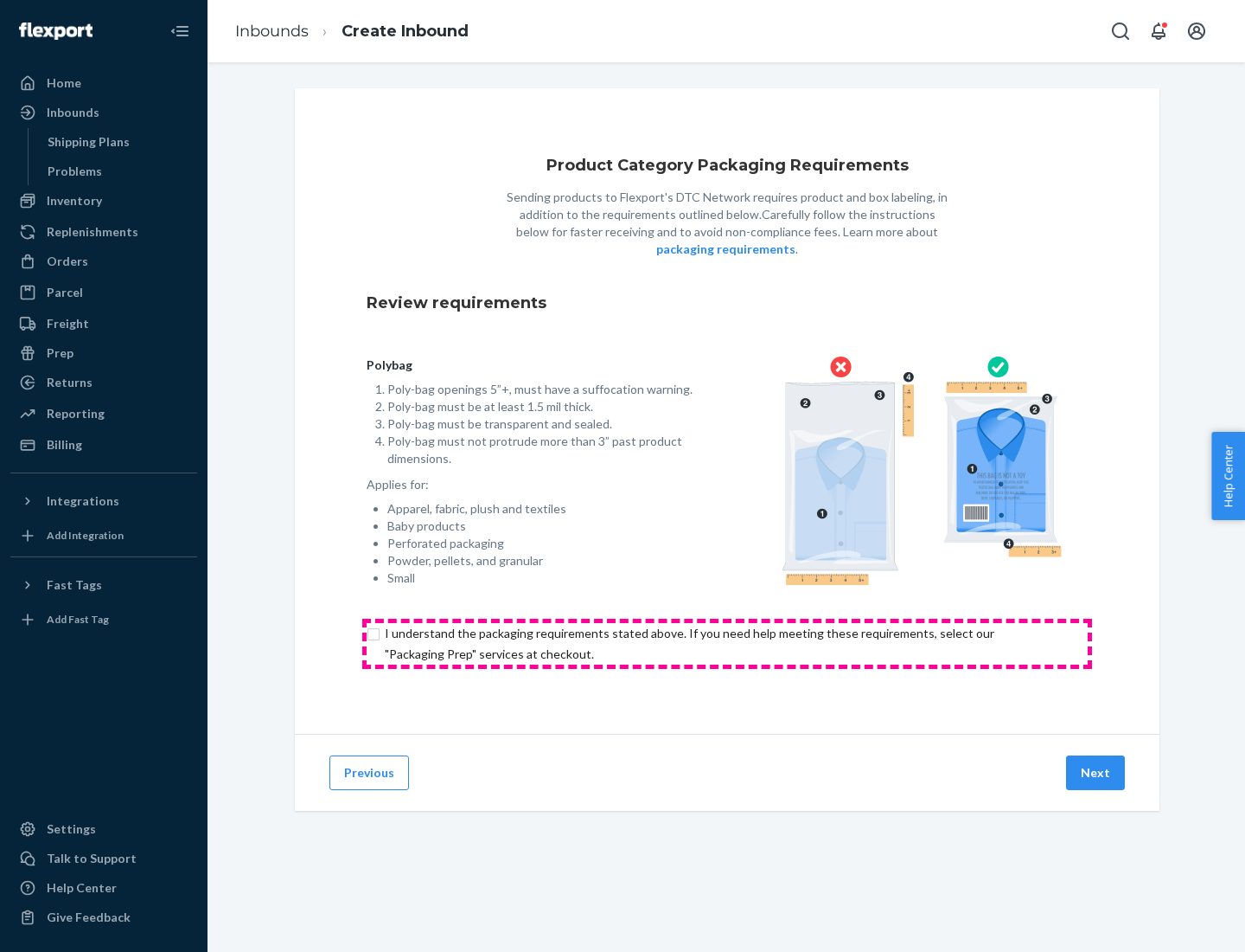
click at [727, 643] on input "checkbox" at bounding box center [727, 644] width 721 height 42
checkbox input "true"
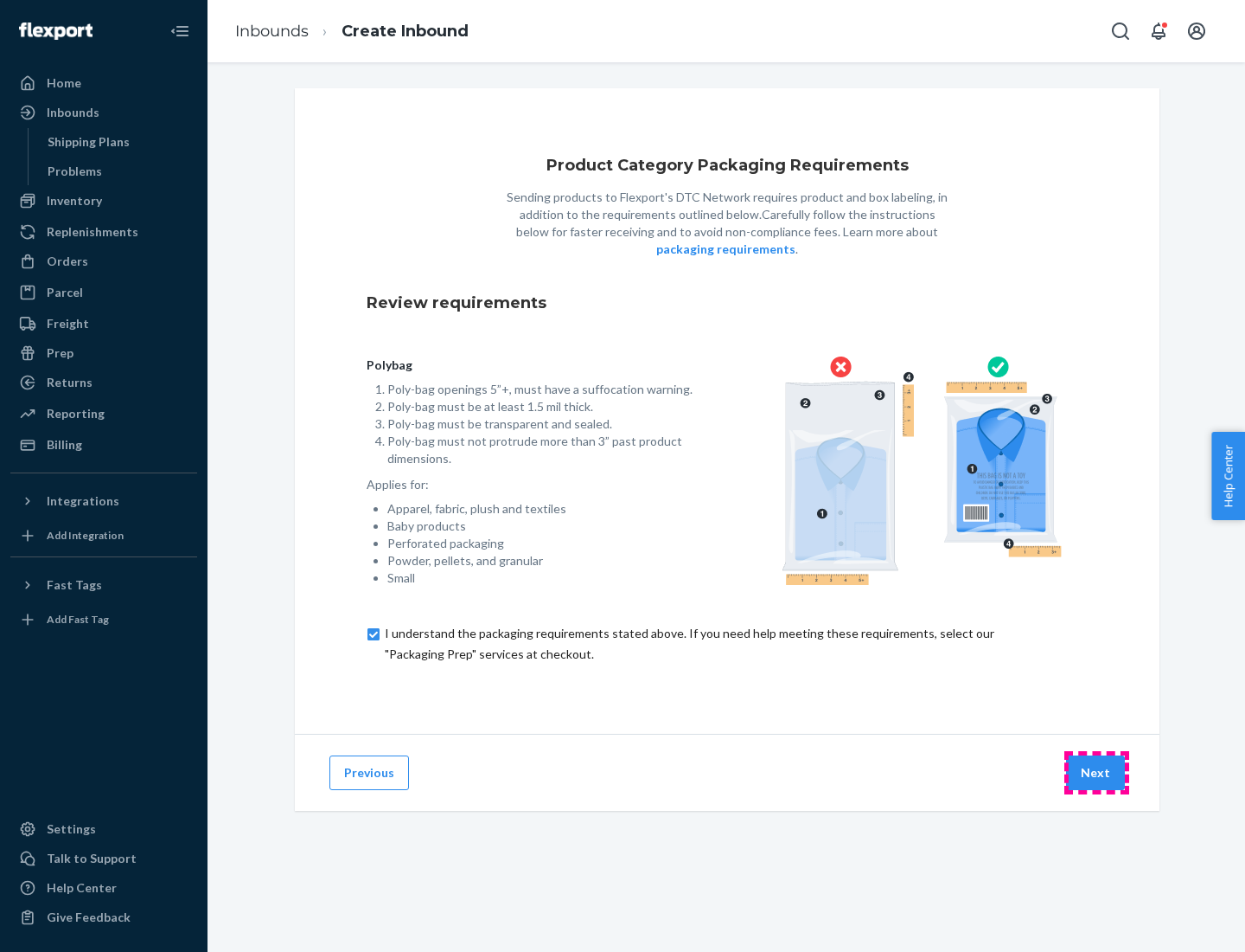
click at [1096, 772] on button "Next" at bounding box center [1095, 772] width 58 height 35
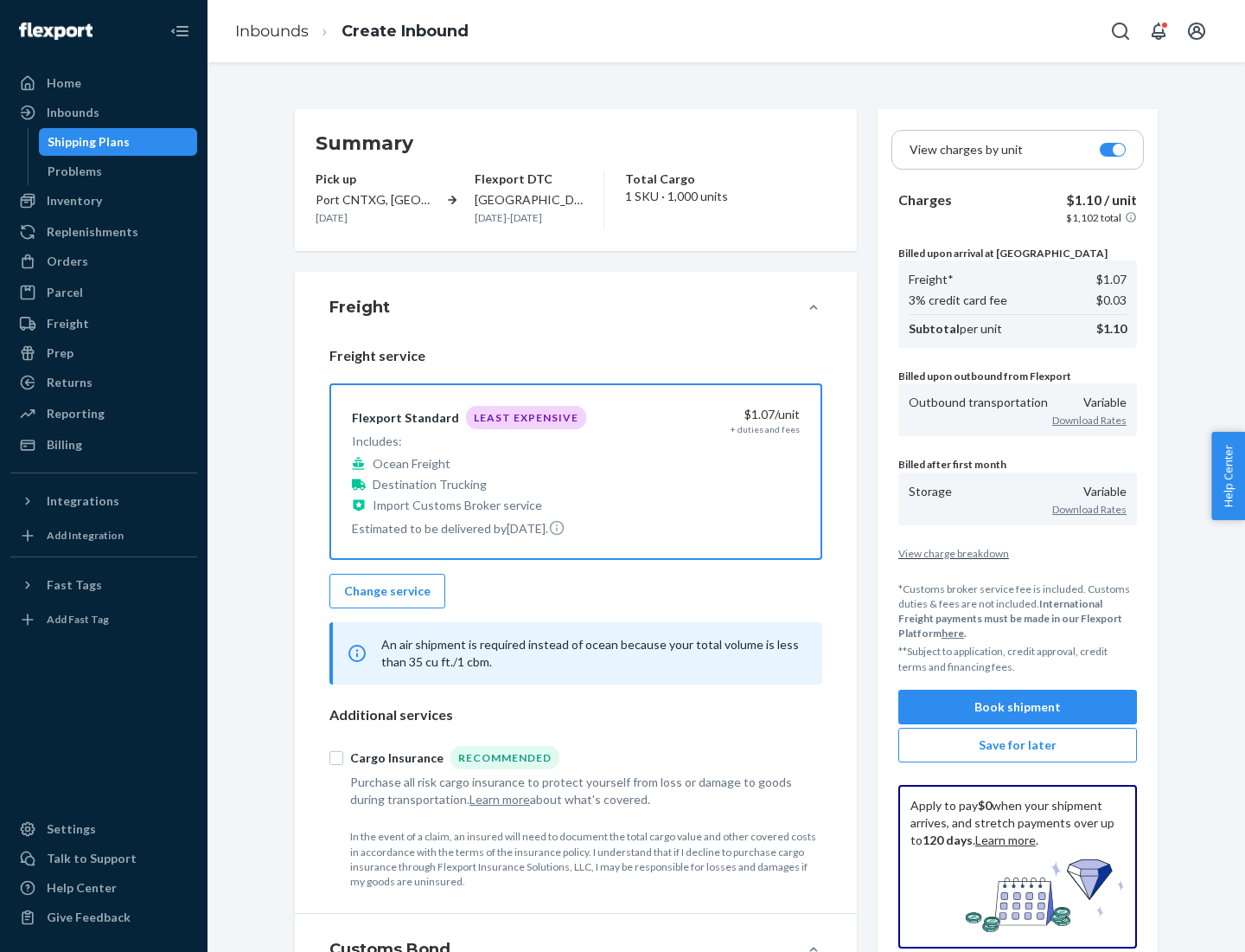
scroll to position [200, 0]
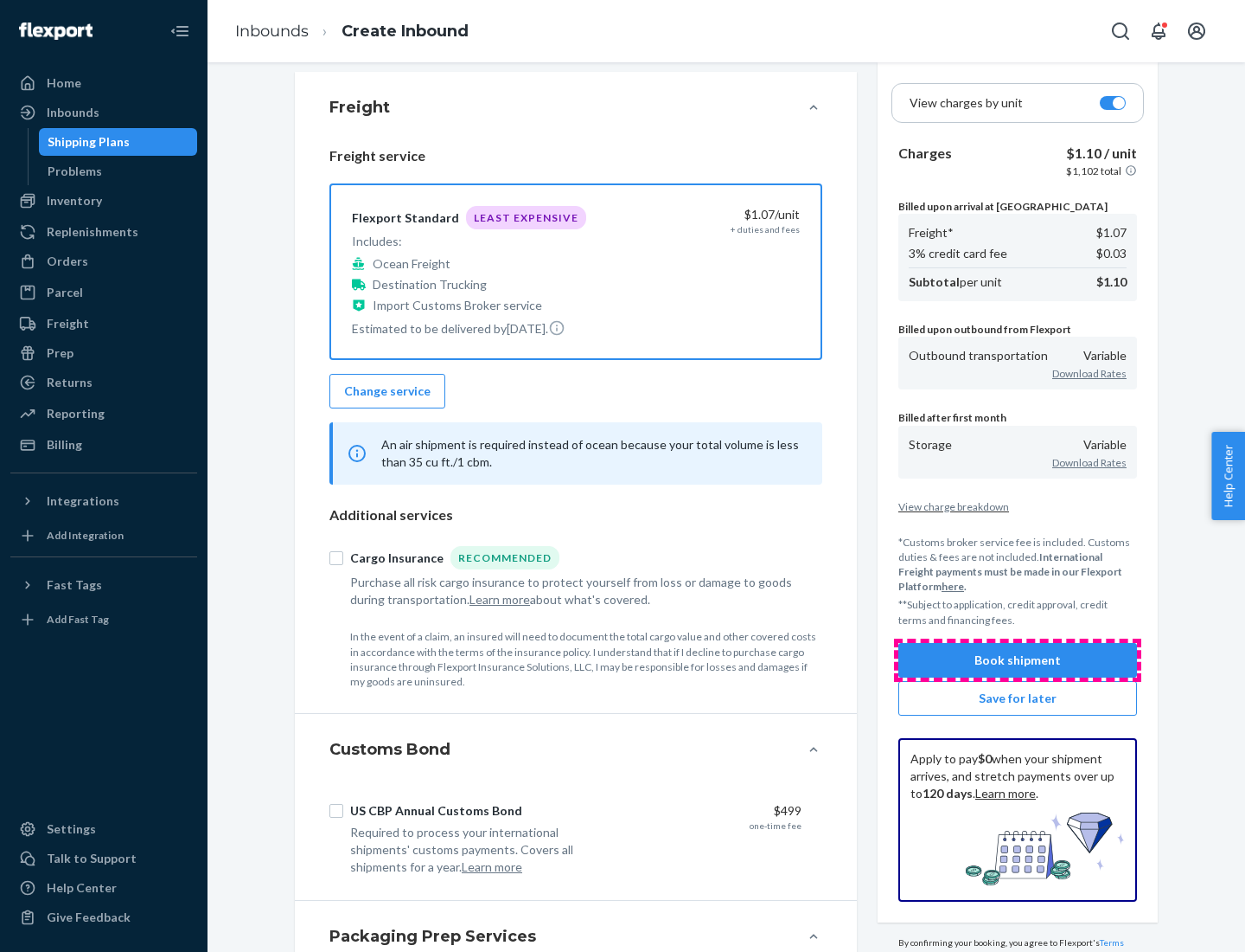
click at [1018, 659] on button "Book shipment" at bounding box center [1017, 660] width 239 height 35
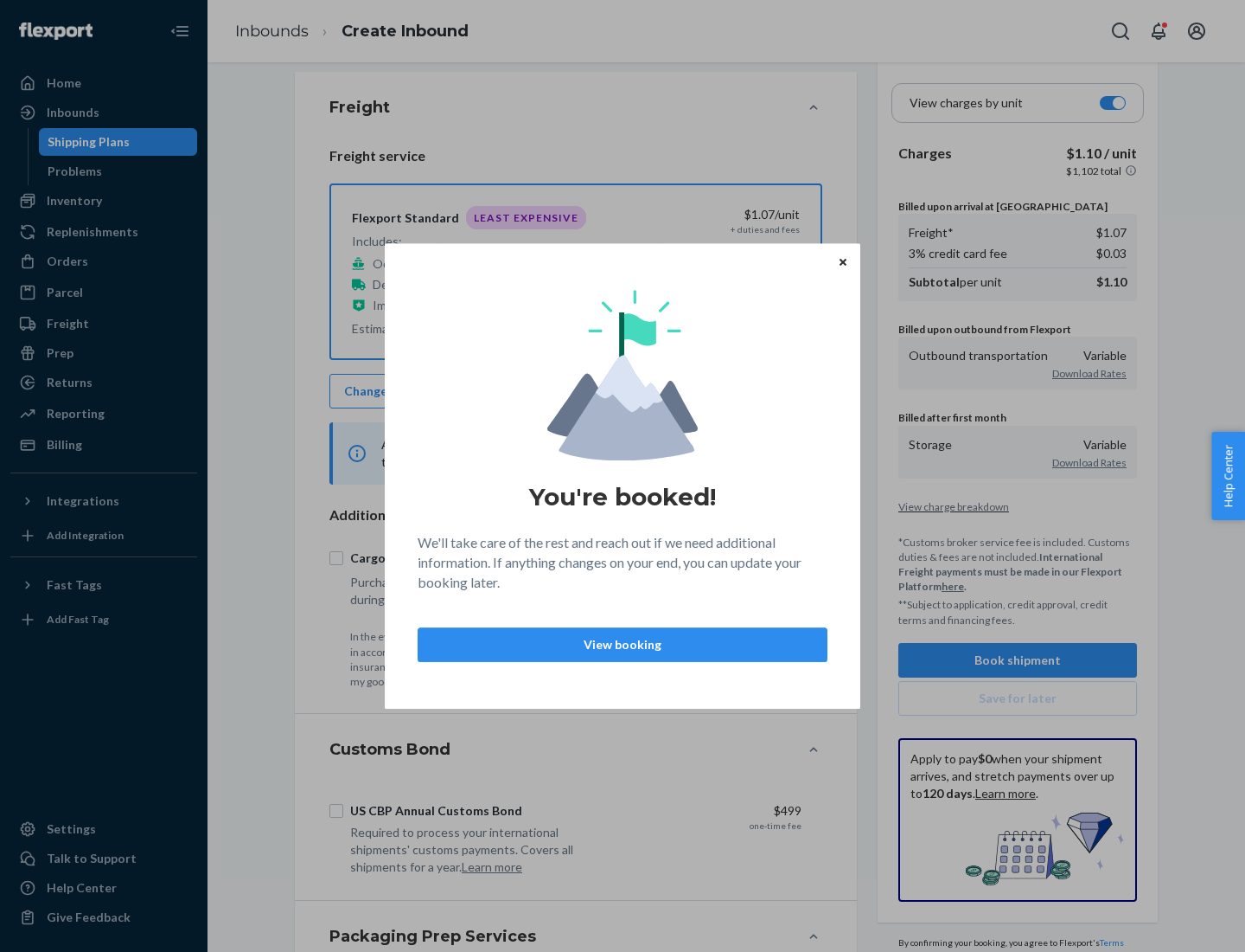
click at [623, 644] on p "View booking" at bounding box center [623, 644] width 380 height 17
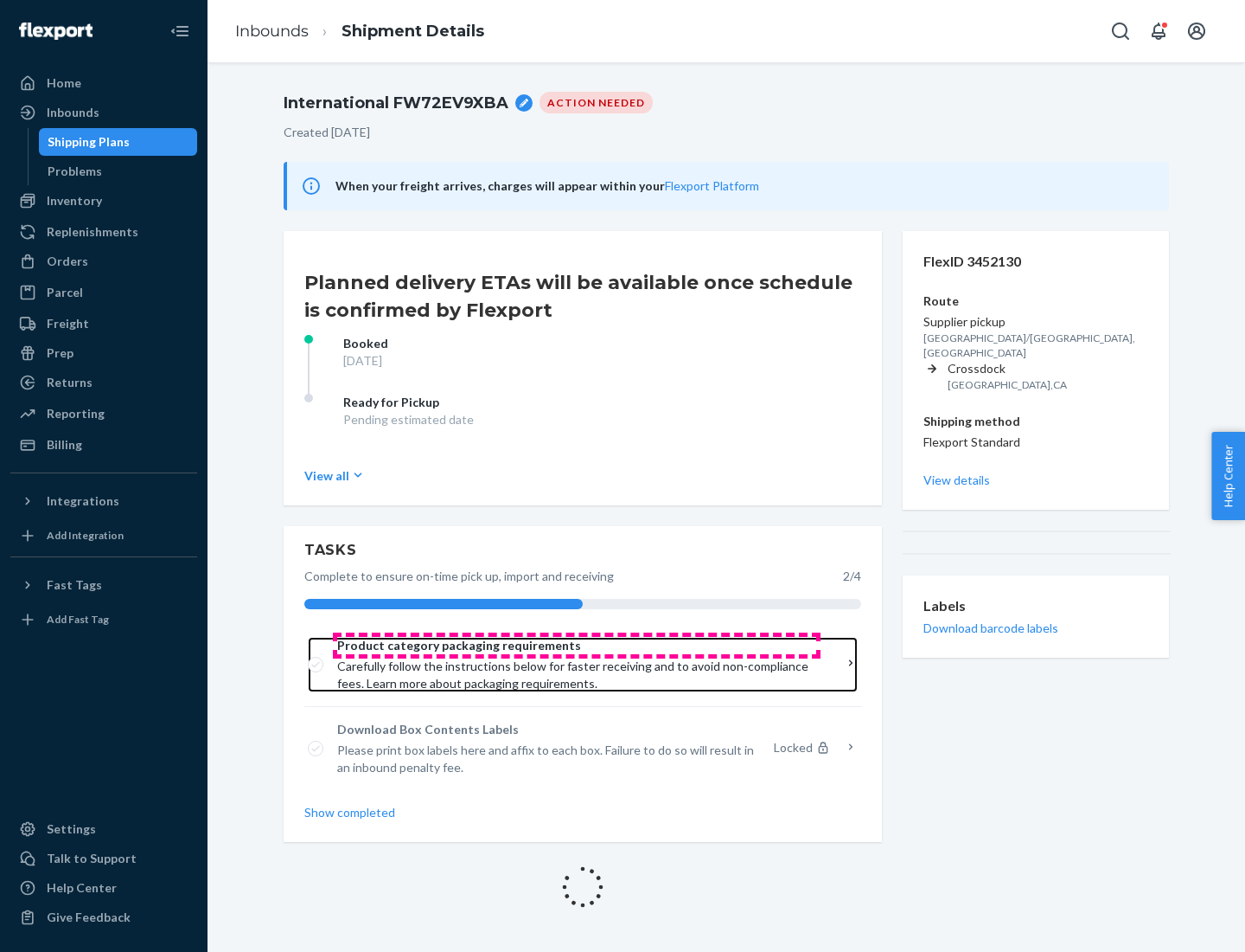
click at [576, 645] on span "Product category packaging requirements" at bounding box center [577, 645] width 479 height 17
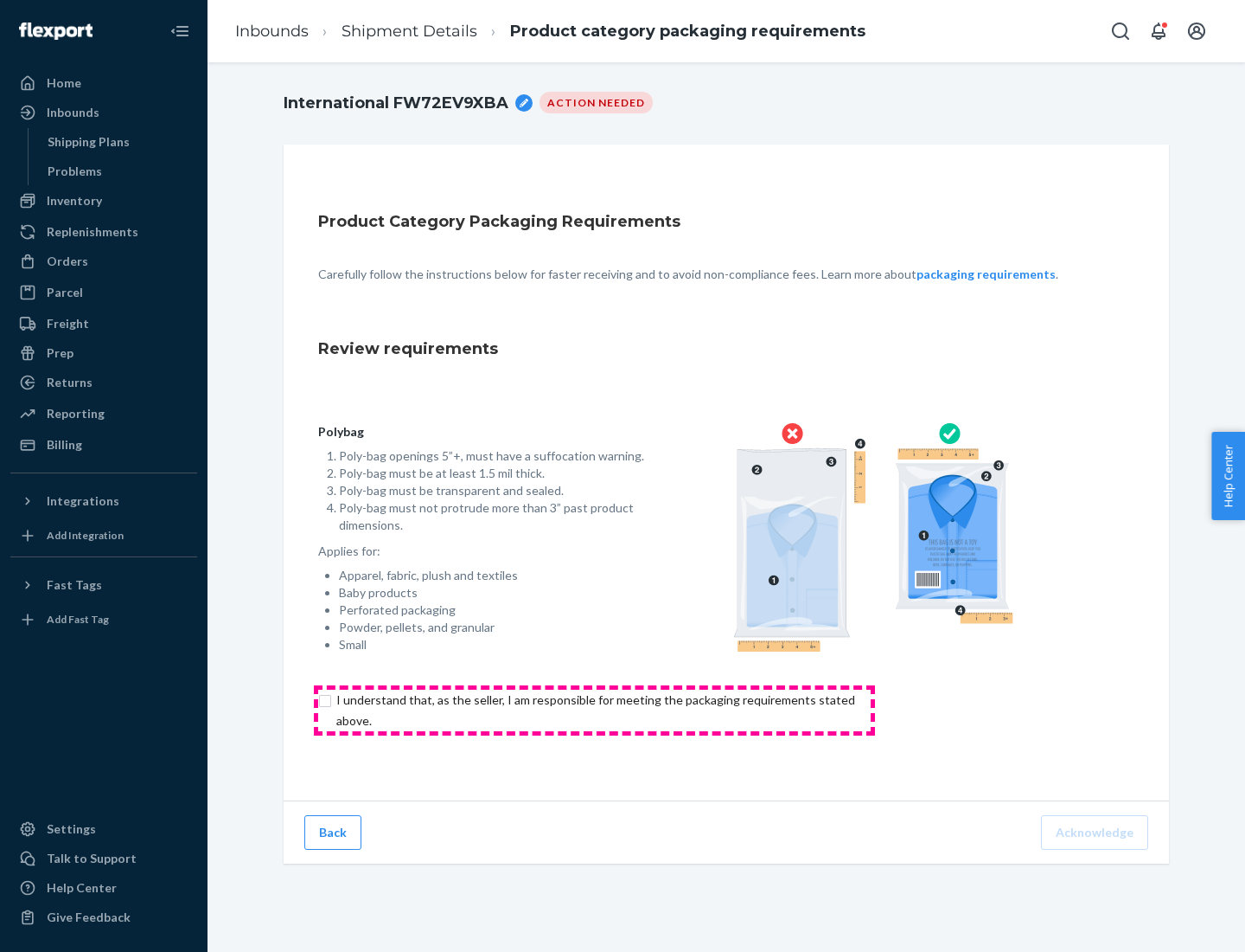
click at [594, 709] on input "checkbox" at bounding box center [605, 710] width 575 height 42
checkbox input "true"
